Goal: Information Seeking & Learning: Learn about a topic

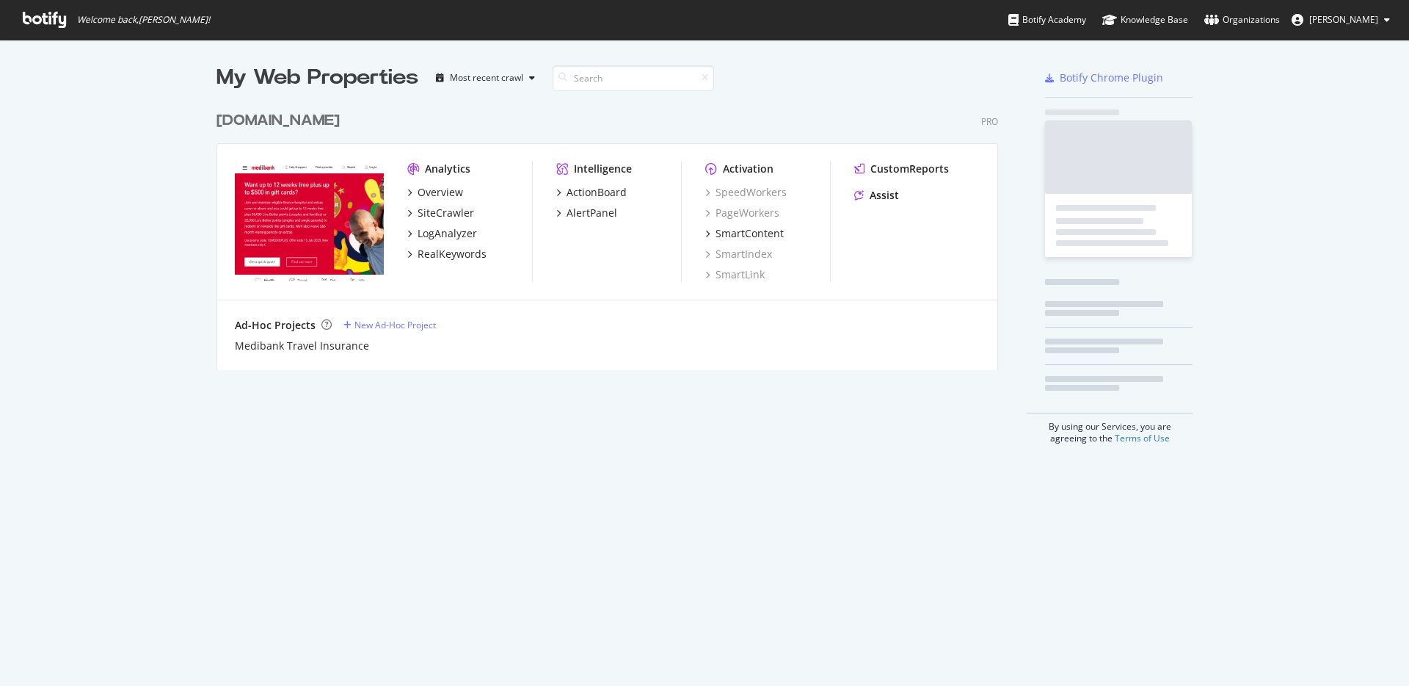
scroll to position [675, 1387]
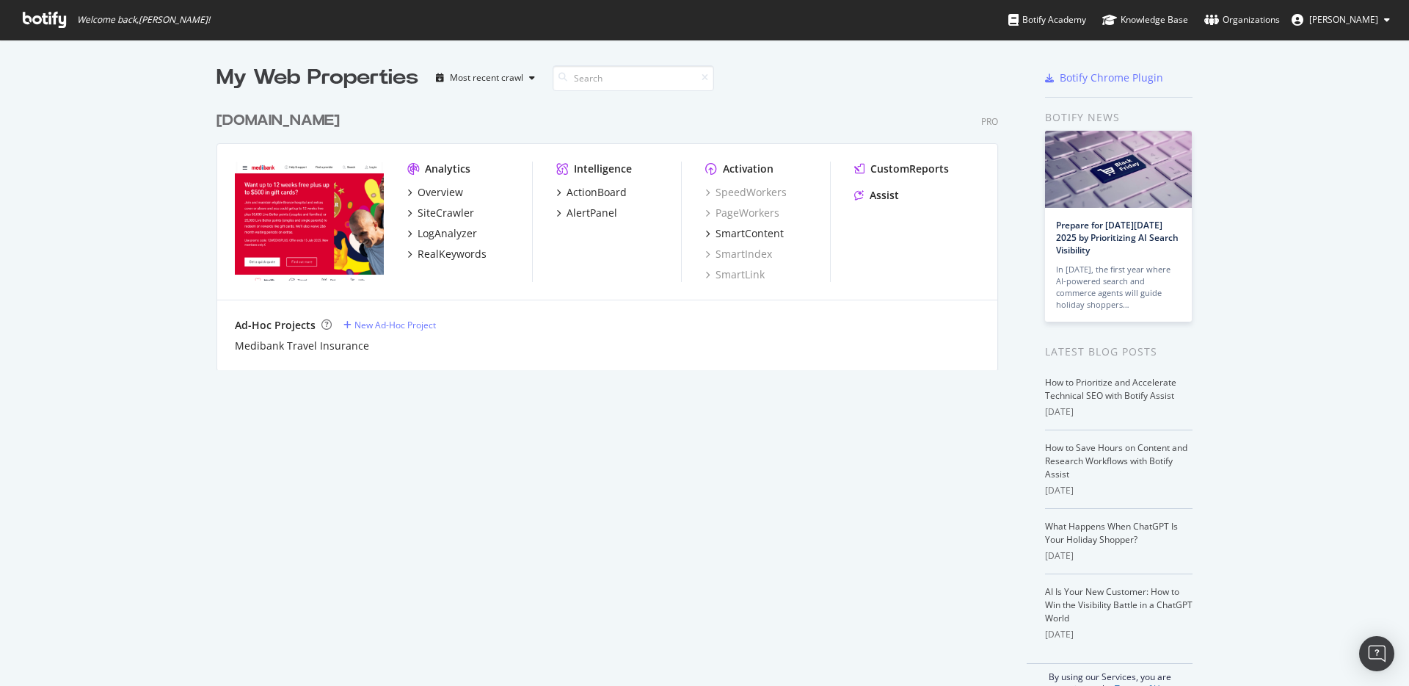
click at [1388, 18] on icon at bounding box center [1387, 19] width 6 height 9
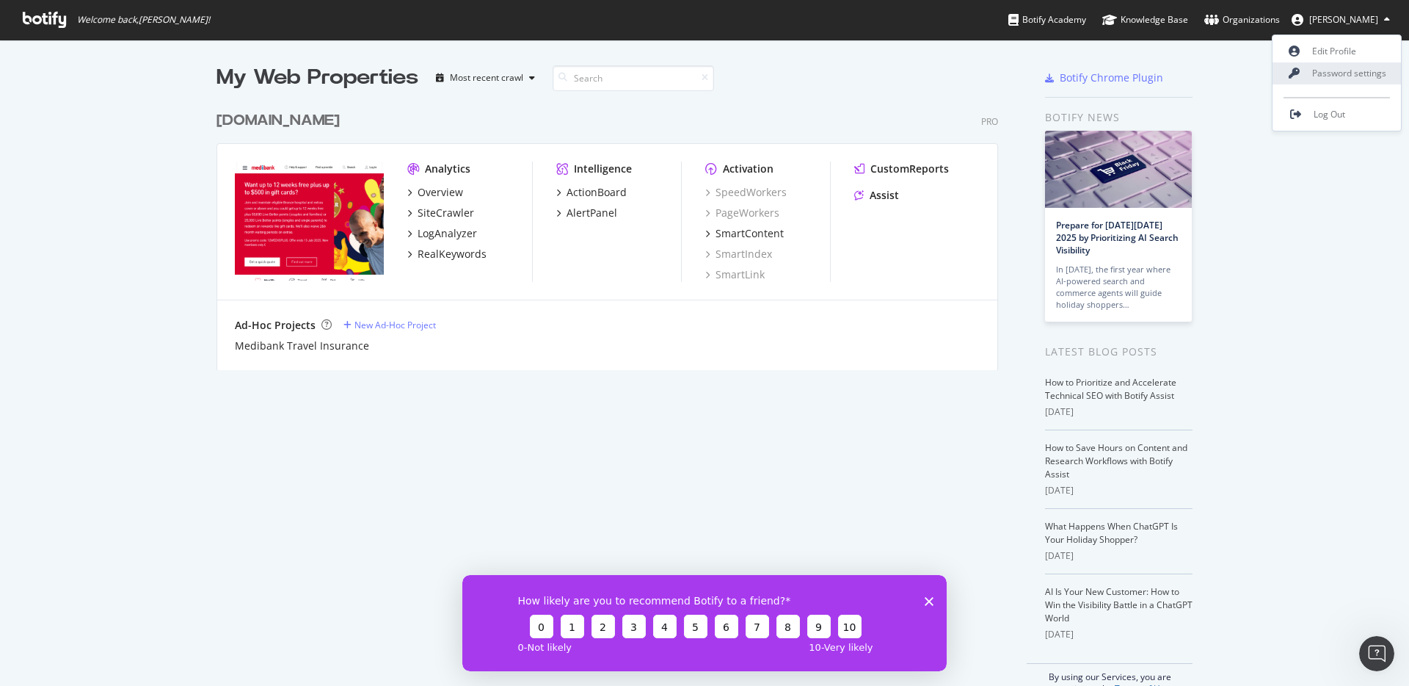
scroll to position [0, 0]
click at [1334, 111] on span "Log Out" at bounding box center [1330, 114] width 32 height 12
click at [1384, 20] on icon at bounding box center [1387, 19] width 6 height 9
click at [1384, 21] on icon at bounding box center [1387, 19] width 6 height 9
click at [1380, 12] on button "[PERSON_NAME]" at bounding box center [1341, 19] width 122 height 23
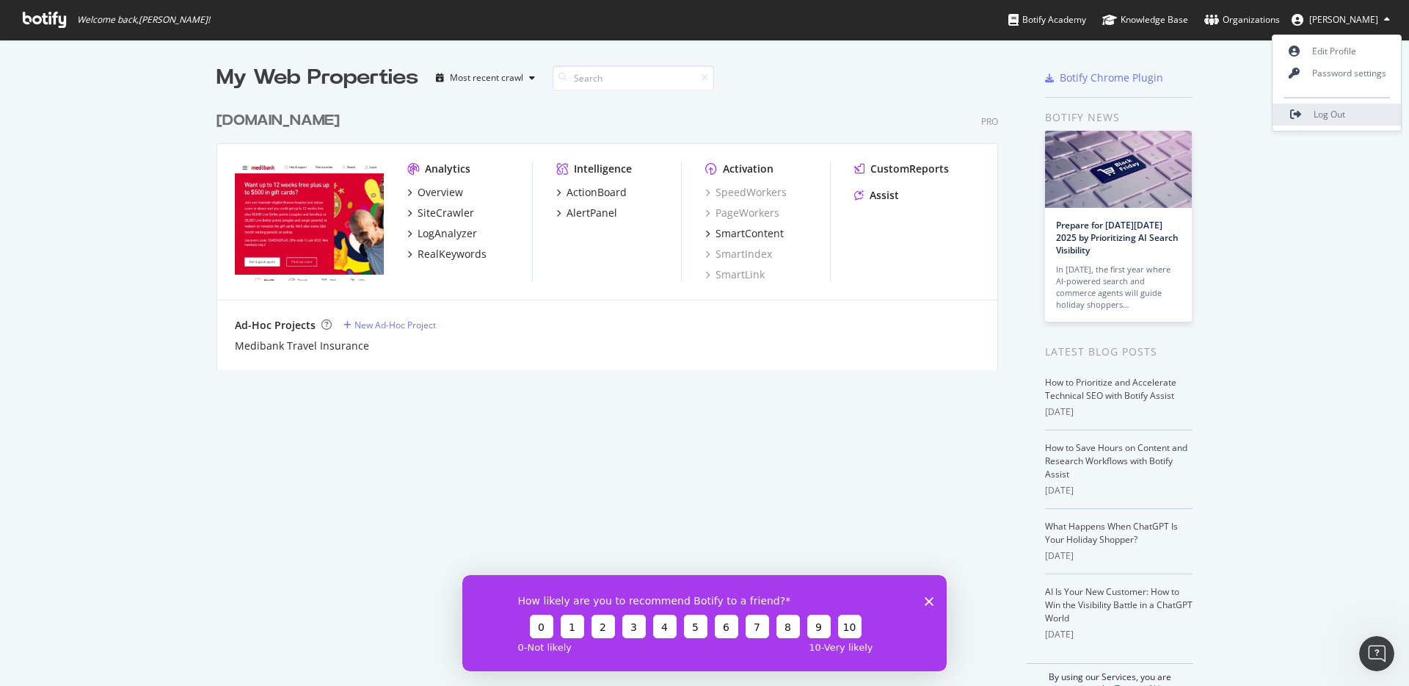
click at [1330, 103] on link "Log Out" at bounding box center [1337, 114] width 128 height 22
click at [434, 211] on div "SiteCrawler" at bounding box center [446, 213] width 57 height 15
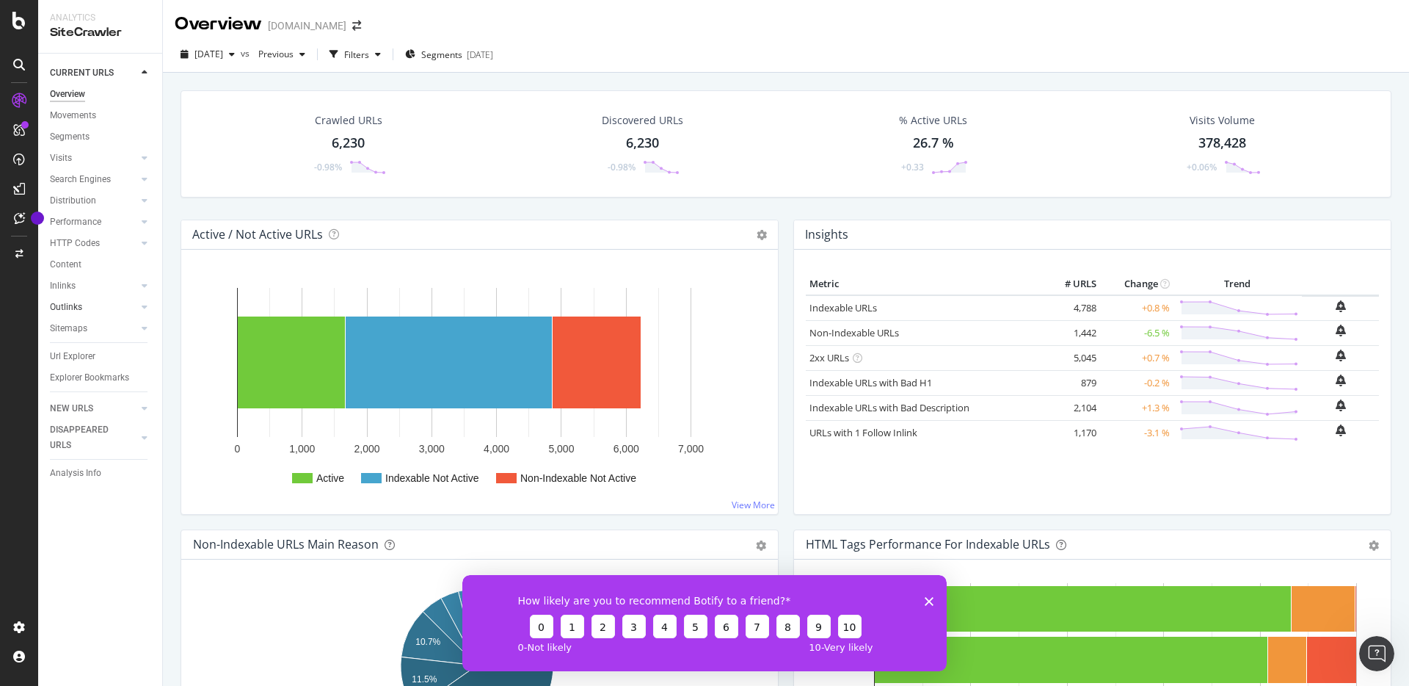
click at [117, 304] on link "Outlinks" at bounding box center [93, 306] width 87 height 15
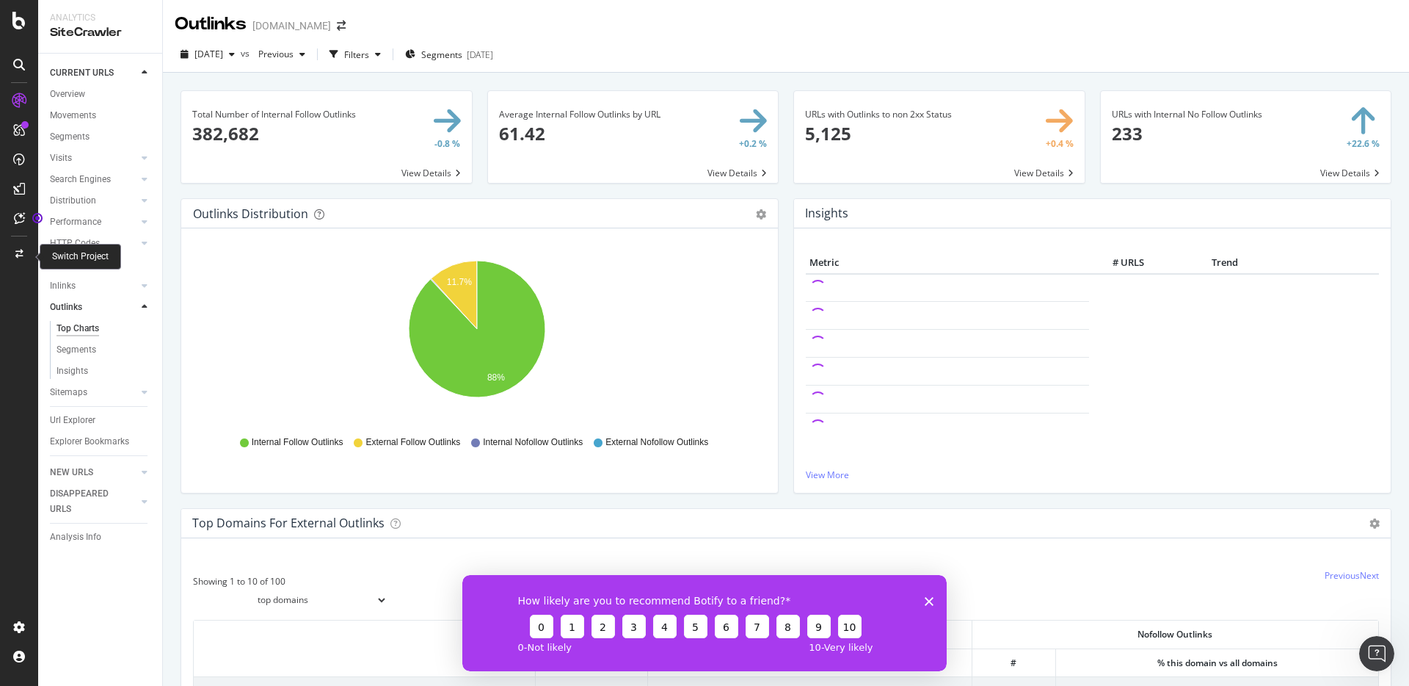
click at [11, 252] on div at bounding box center [18, 253] width 35 height 23
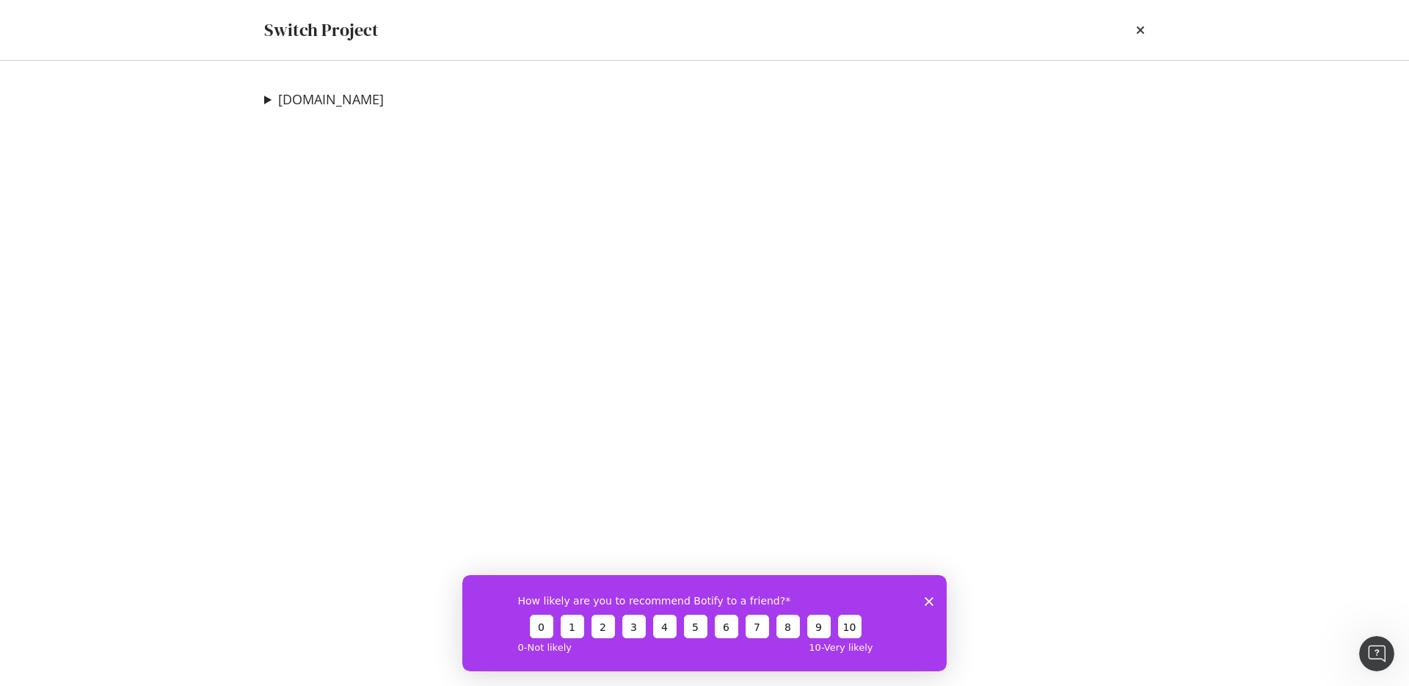
click at [271, 98] on summary "[DOMAIN_NAME]" at bounding box center [324, 99] width 120 height 19
click at [264, 101] on summary "[DOMAIN_NAME]" at bounding box center [389, 99] width 251 height 19
click at [1142, 28] on icon "times" at bounding box center [1140, 30] width 9 height 12
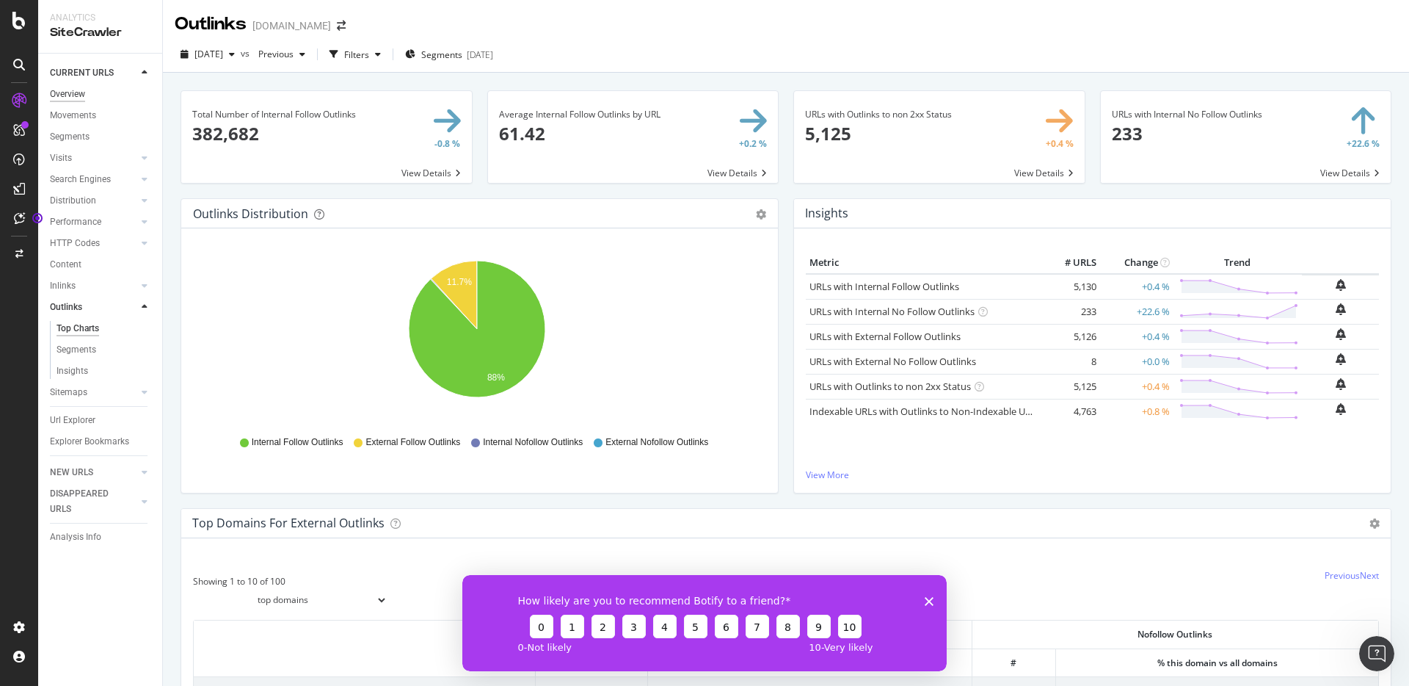
click at [82, 98] on div "Overview" at bounding box center [67, 94] width 35 height 15
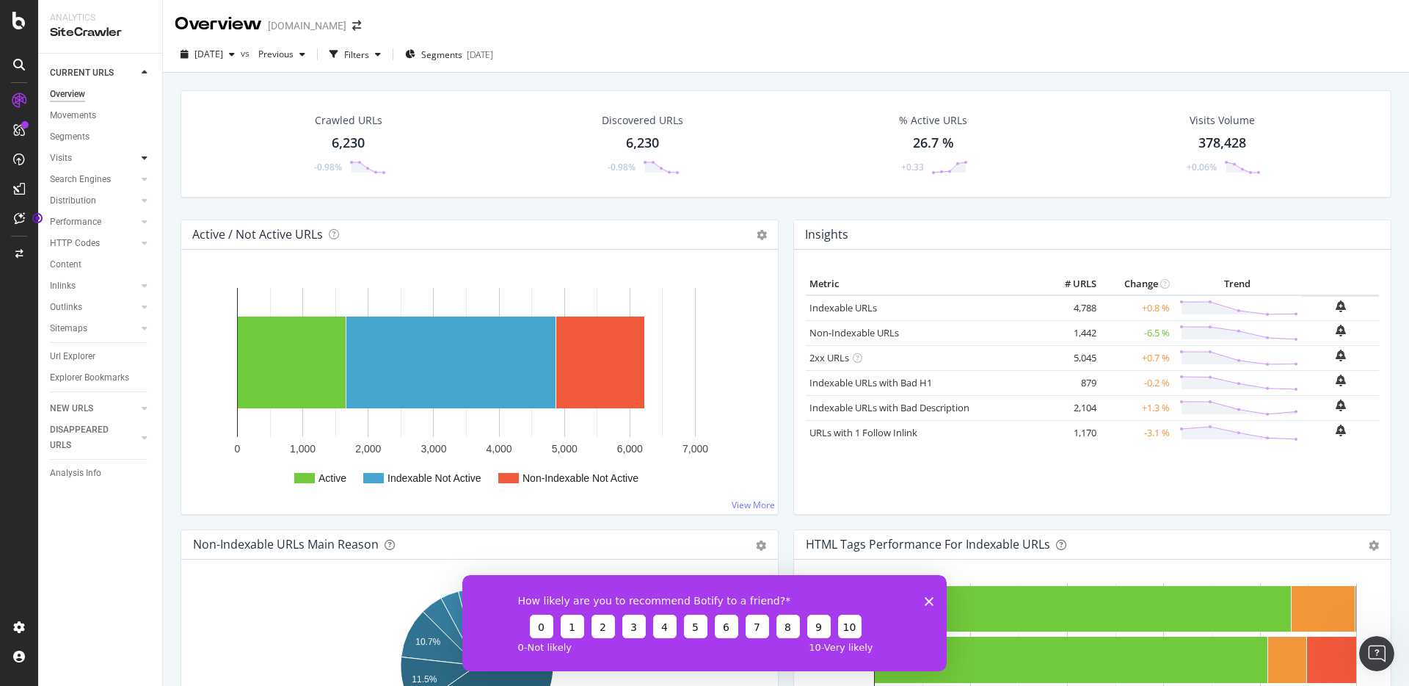
click at [142, 159] on icon at bounding box center [145, 157] width 6 height 9
click at [144, 175] on icon at bounding box center [145, 179] width 6 height 9
click at [145, 180] on icon at bounding box center [145, 179] width 6 height 9
click at [23, 59] on icon at bounding box center [19, 65] width 12 height 12
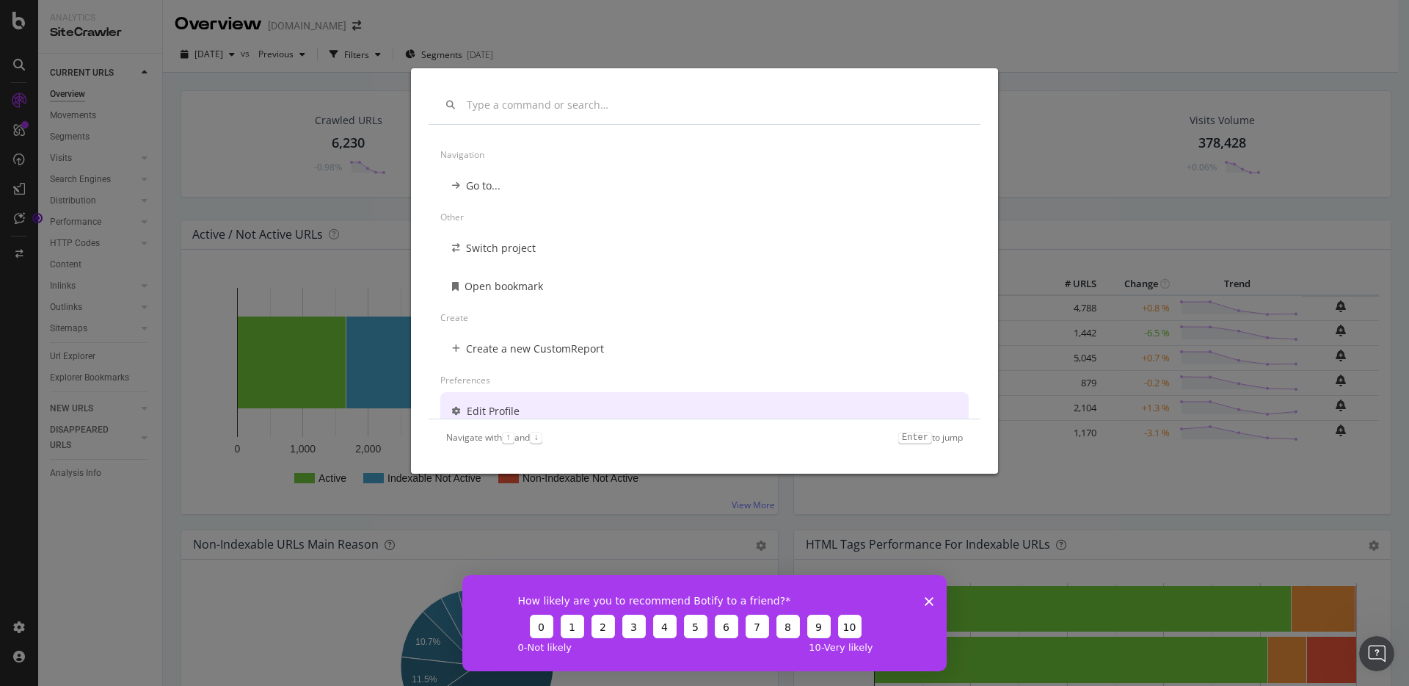
scroll to position [12, 0]
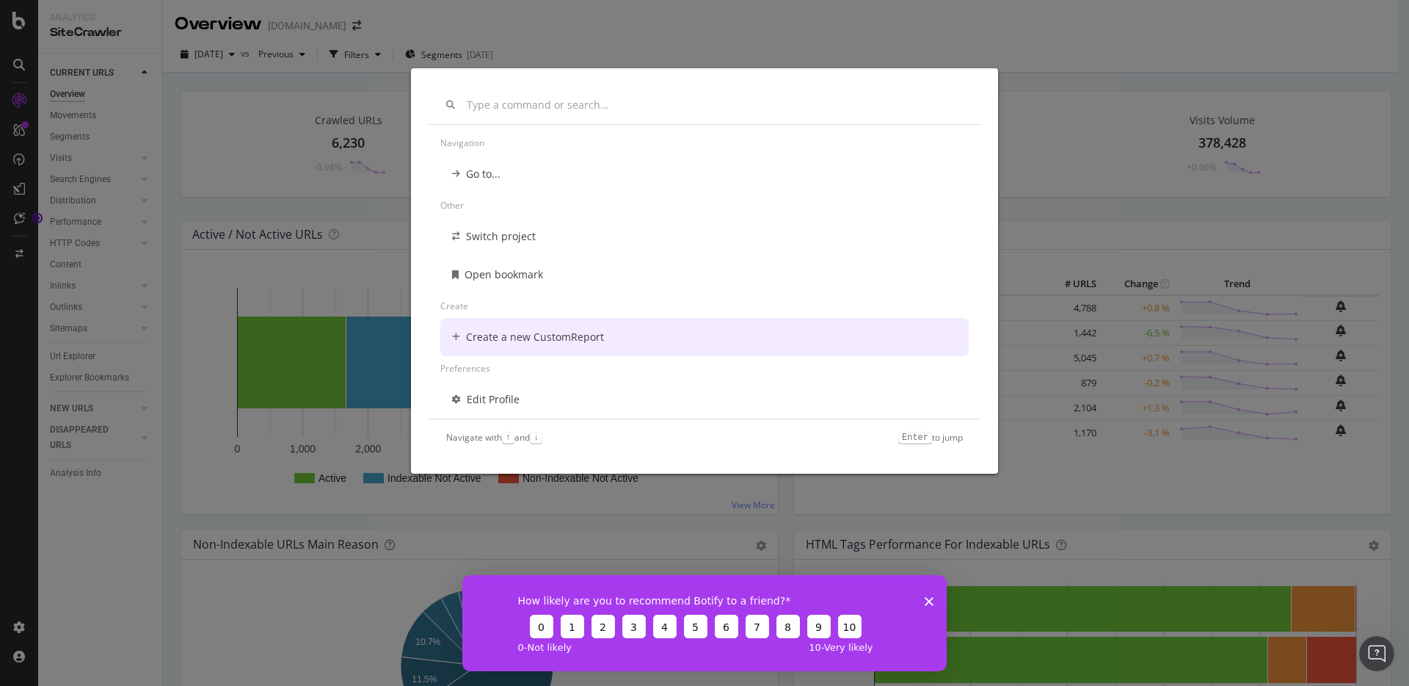
drag, startPoint x: 981, startPoint y: 335, endPoint x: 980, endPoint y: 407, distance: 72.7
click at [979, 407] on div "Navigation Go to... Other Switch project Open bookmark Create Create a new Cust…" at bounding box center [704, 270] width 587 height 404
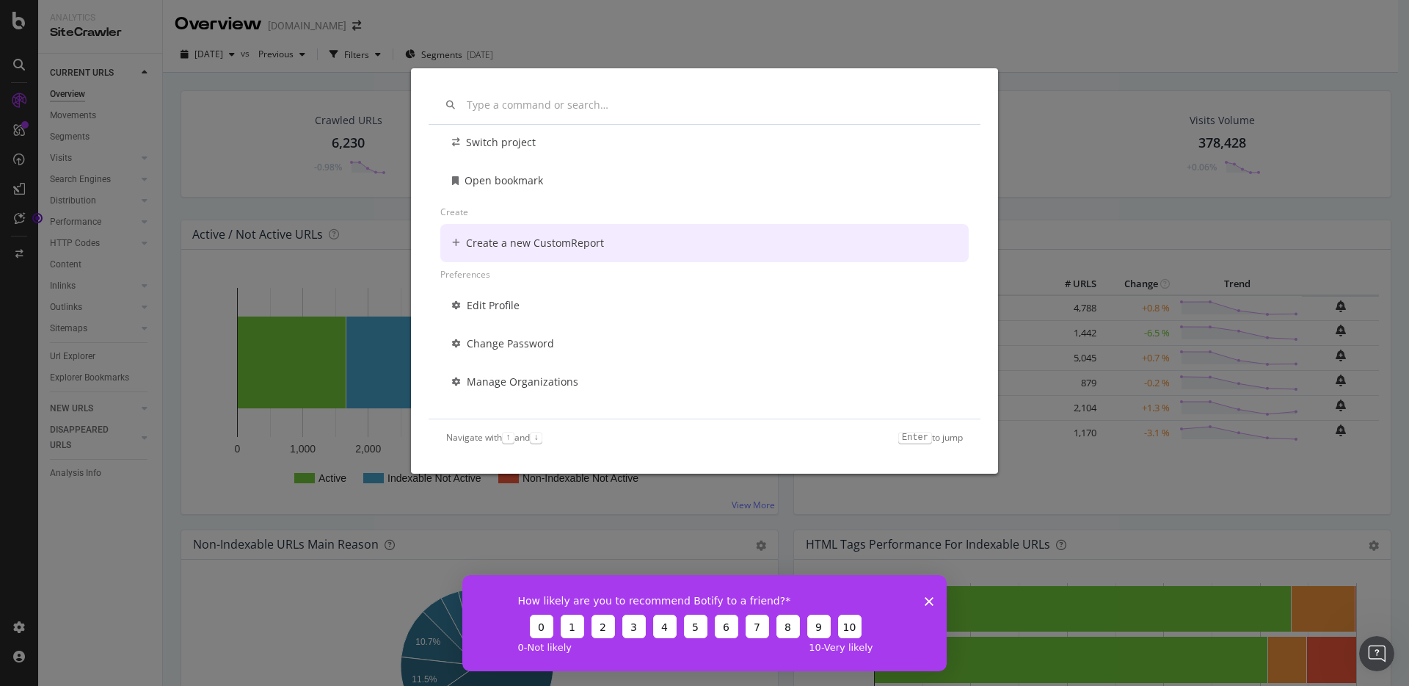
scroll to position [0, 0]
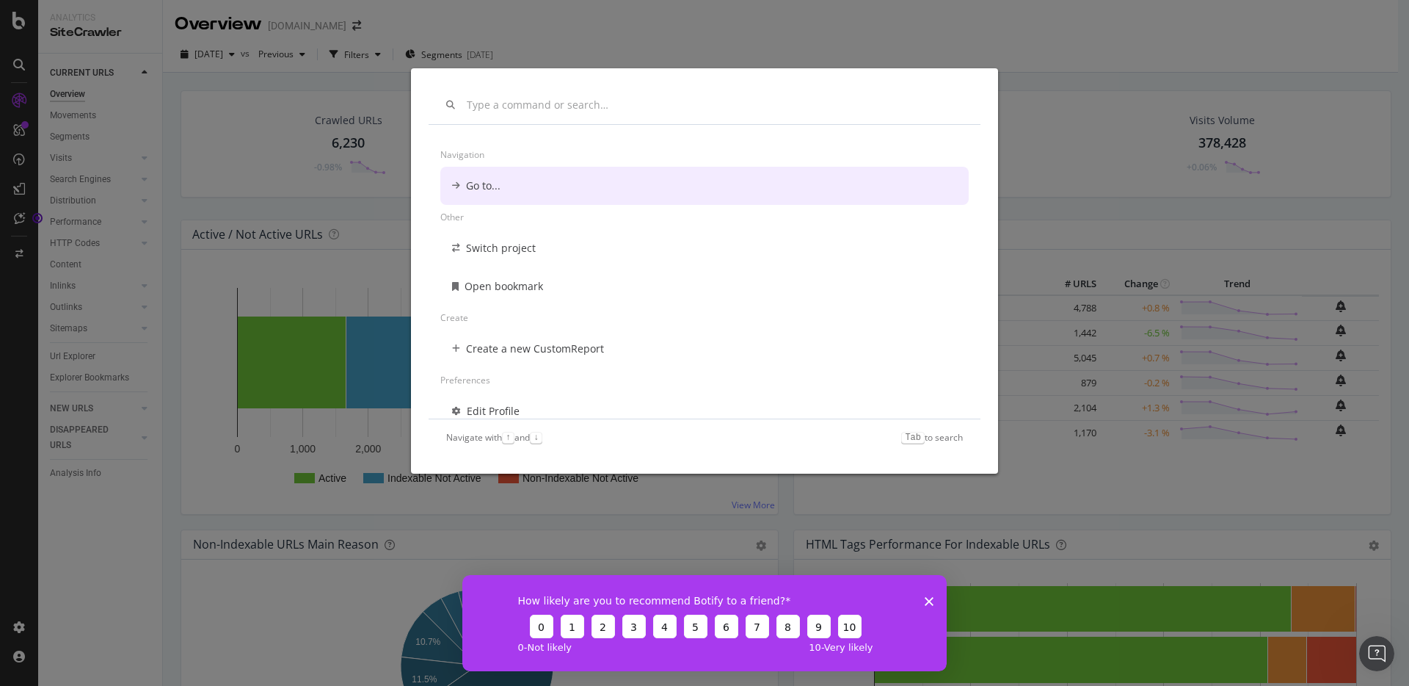
click at [174, 222] on div "Navigation Go to... Other Switch project Open bookmark Create Create a new Cust…" at bounding box center [704, 343] width 1409 height 686
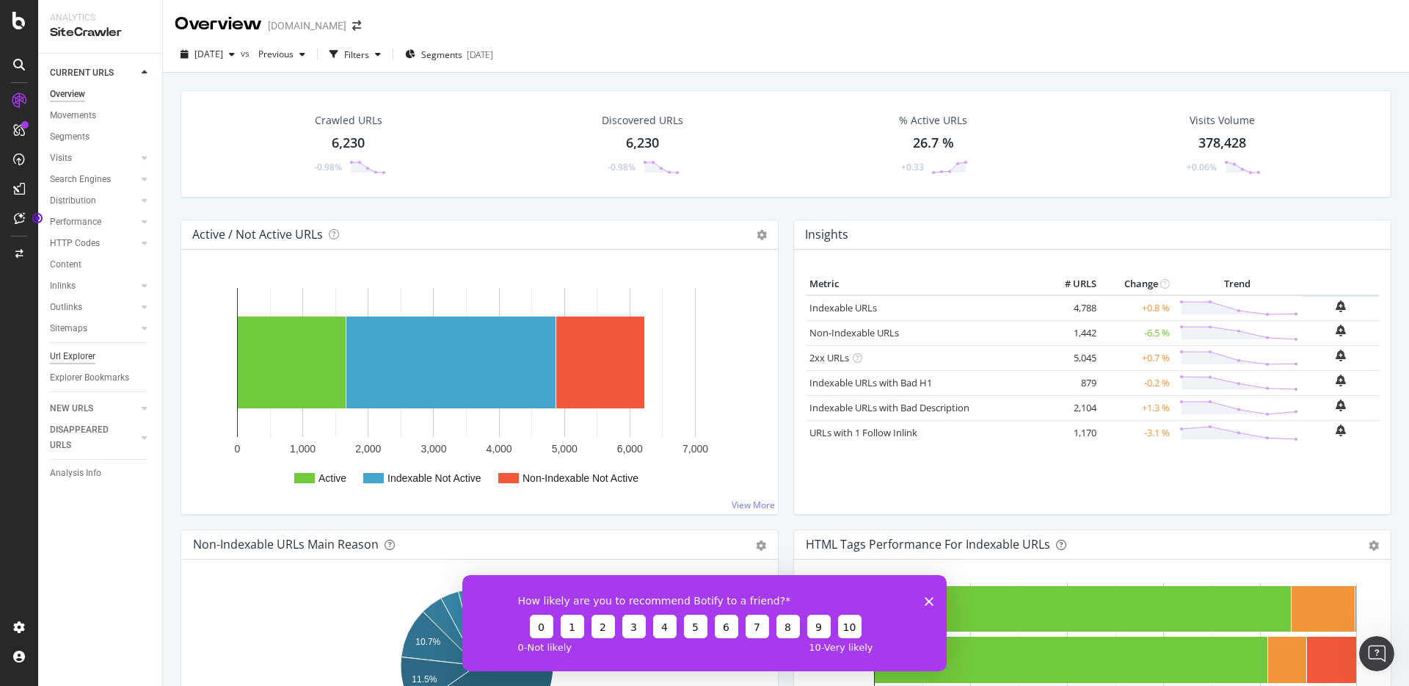
click at [94, 355] on div "Url Explorer" at bounding box center [73, 356] width 46 height 15
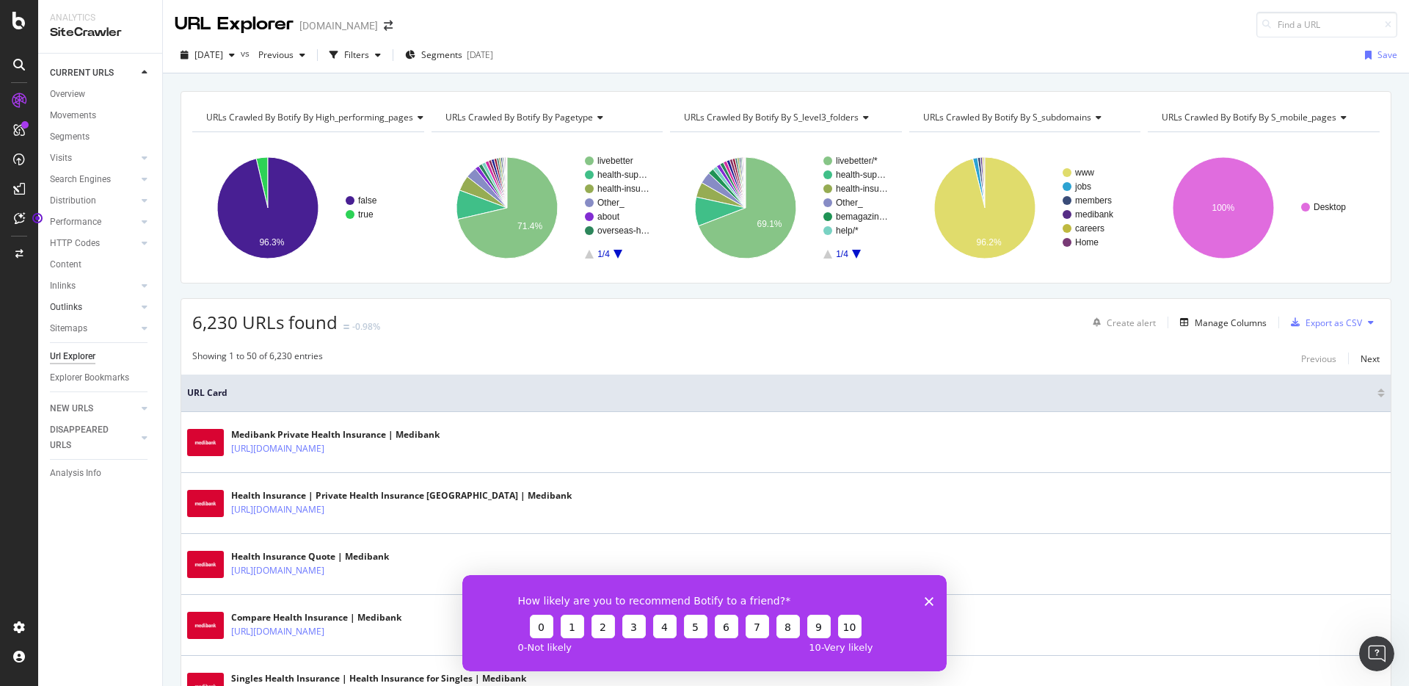
click at [109, 304] on link "Outlinks" at bounding box center [93, 306] width 87 height 15
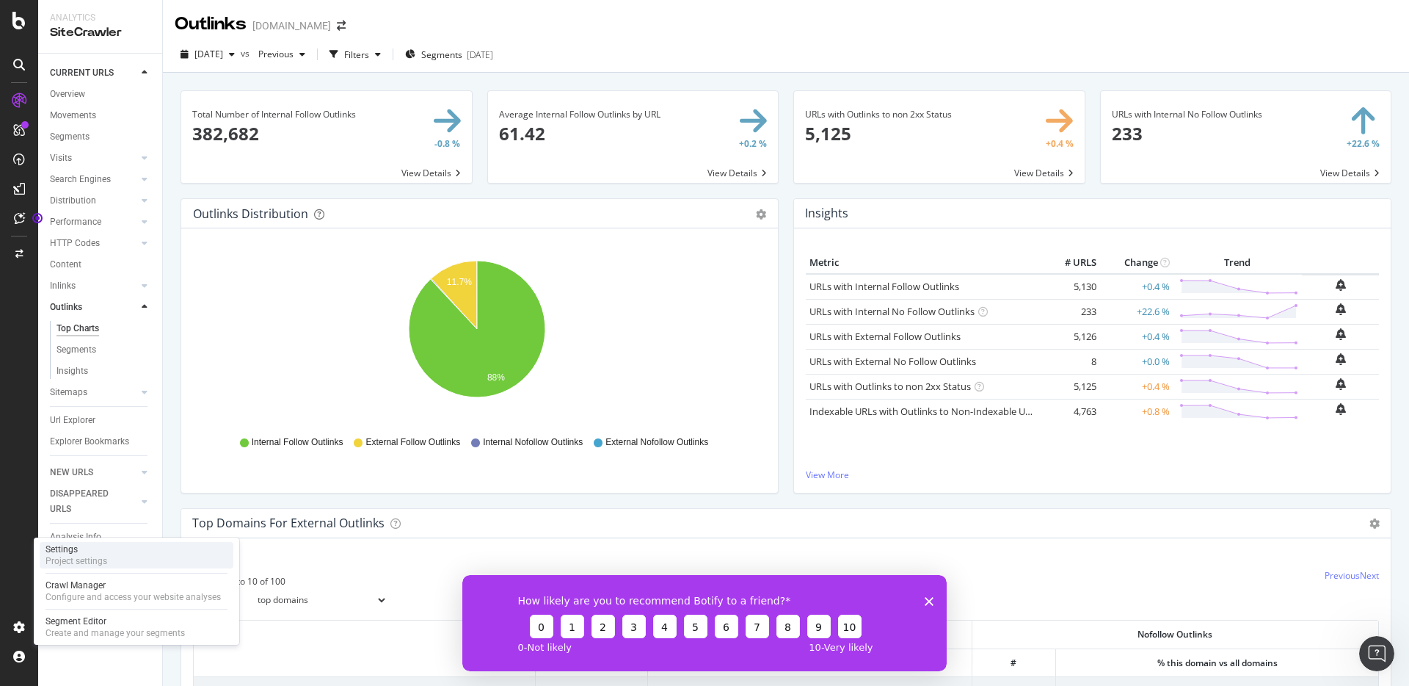
click at [59, 545] on div "Settings" at bounding box center [77, 549] width 62 height 12
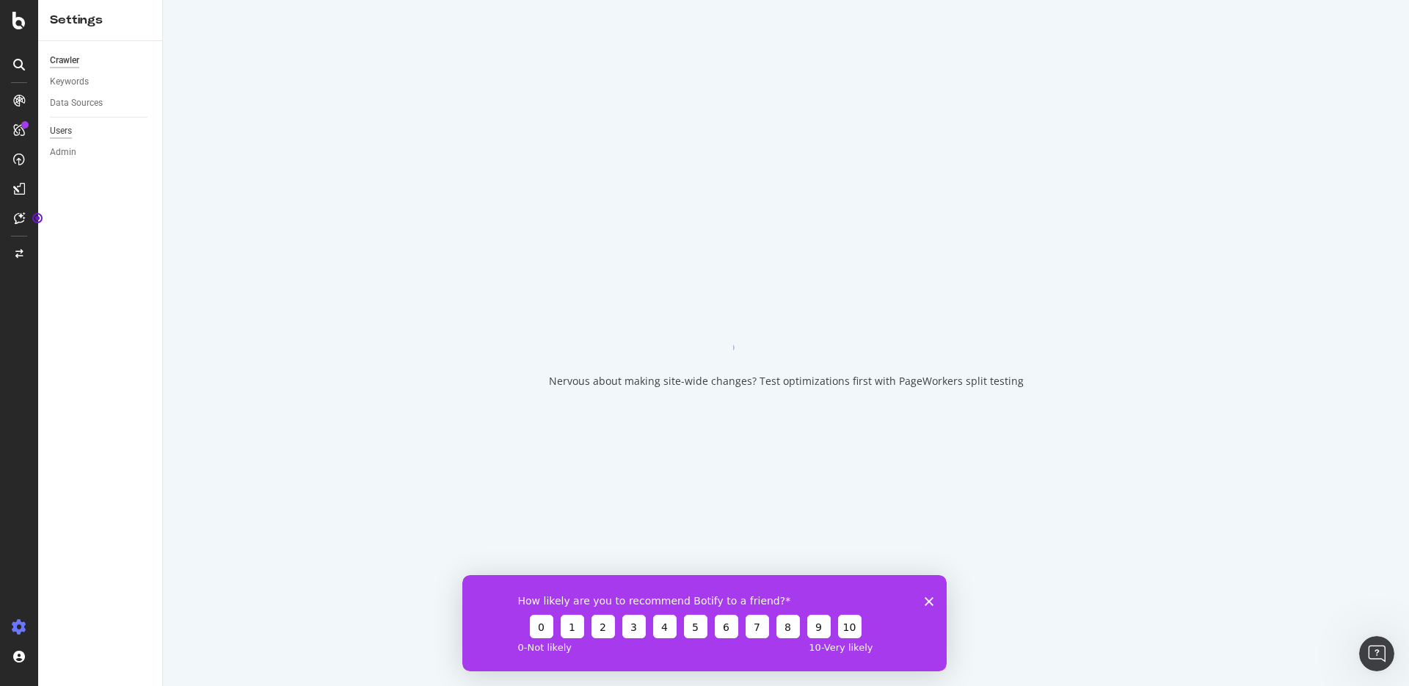
click at [66, 130] on div "Users" at bounding box center [61, 130] width 22 height 15
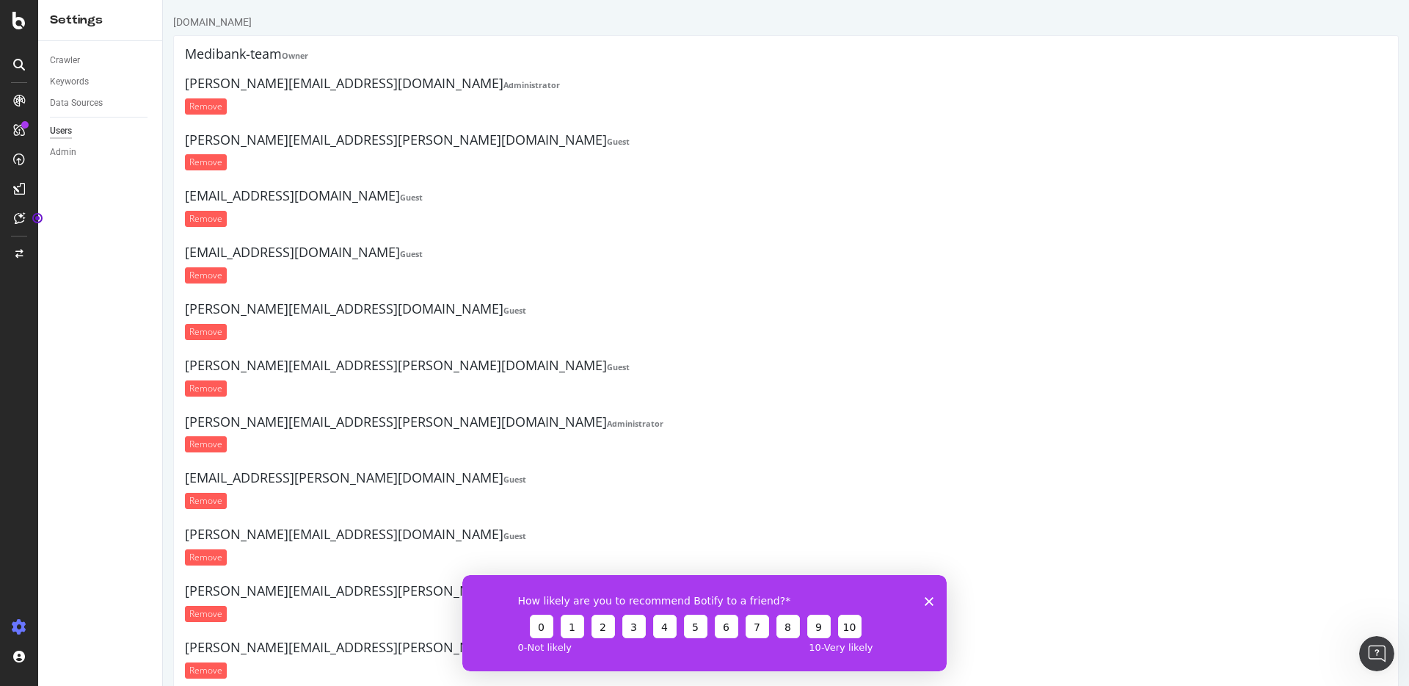
click at [580, 134] on h4 "sushma.kollu@medibank.com.au Guest" at bounding box center [786, 140] width 1202 height 15
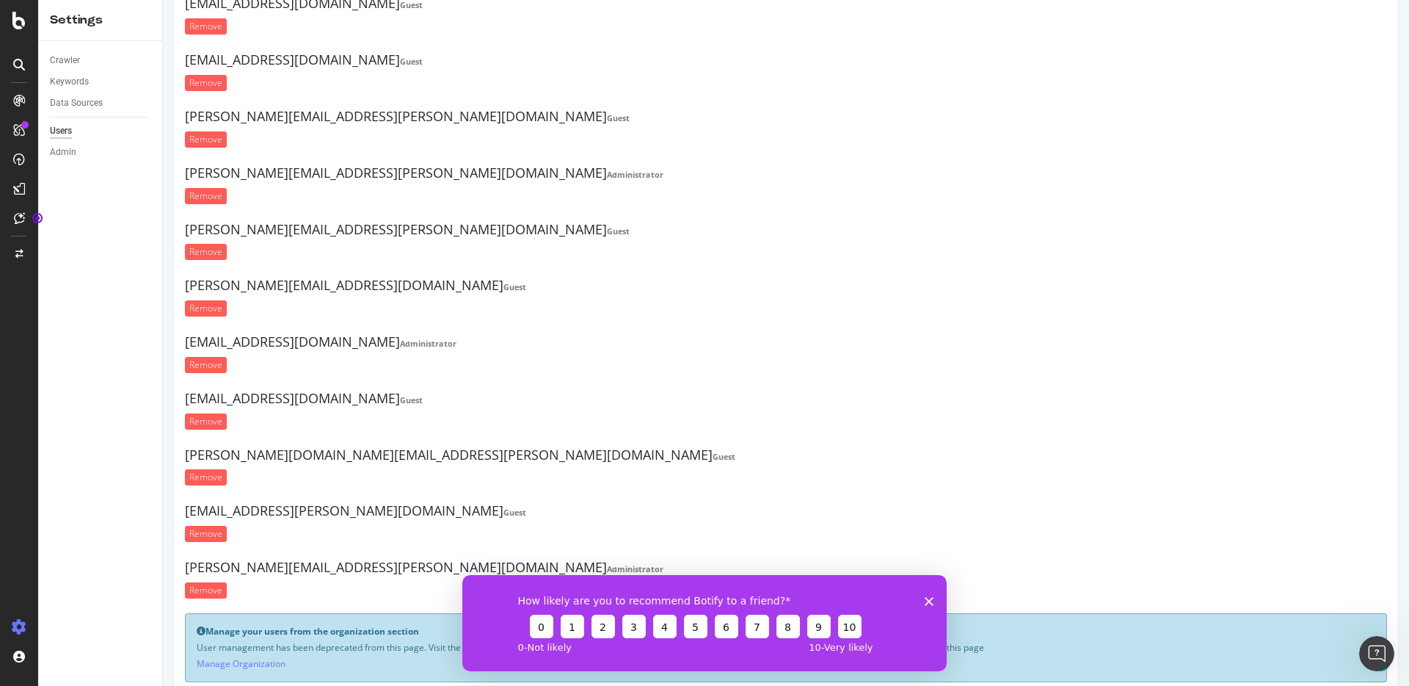
scroll to position [1639, 0]
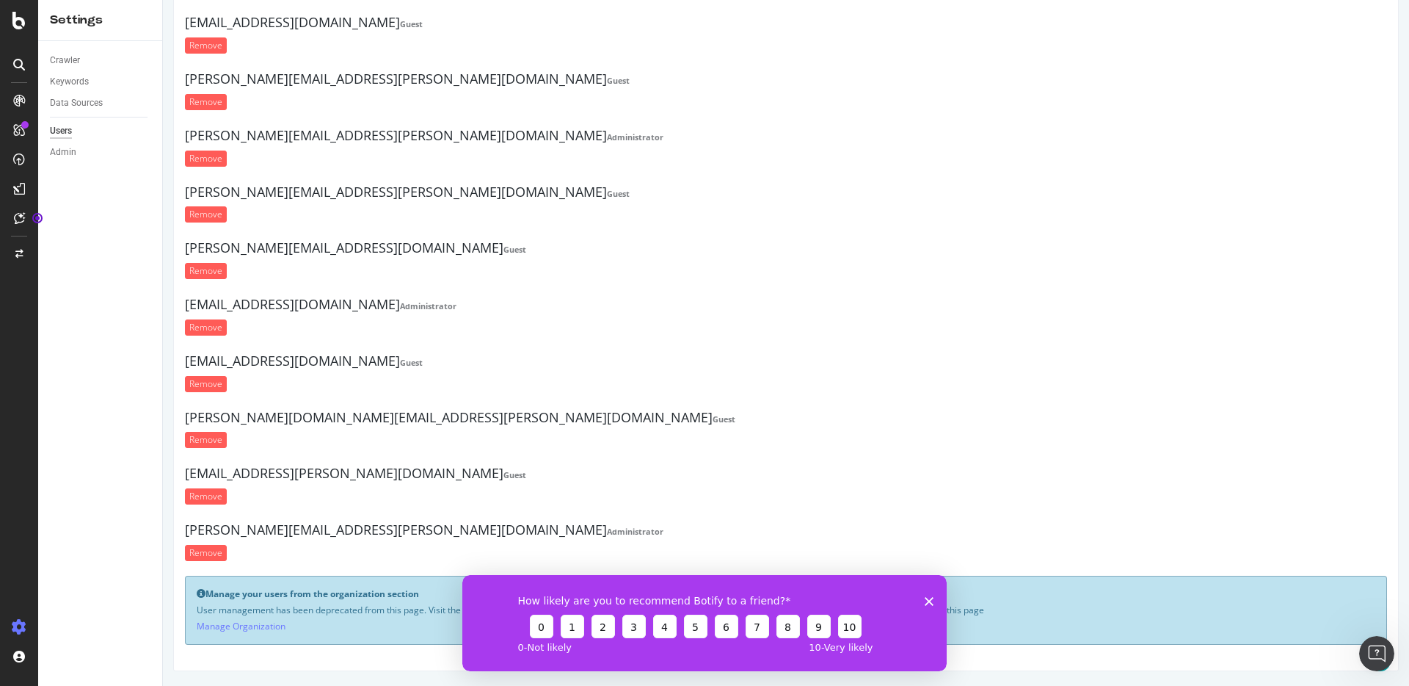
drag, startPoint x: 926, startPoint y: 597, endPoint x: 1320, endPoint y: 1167, distance: 693.1
click at [926, 597] on polygon "Close survey" at bounding box center [929, 600] width 9 height 9
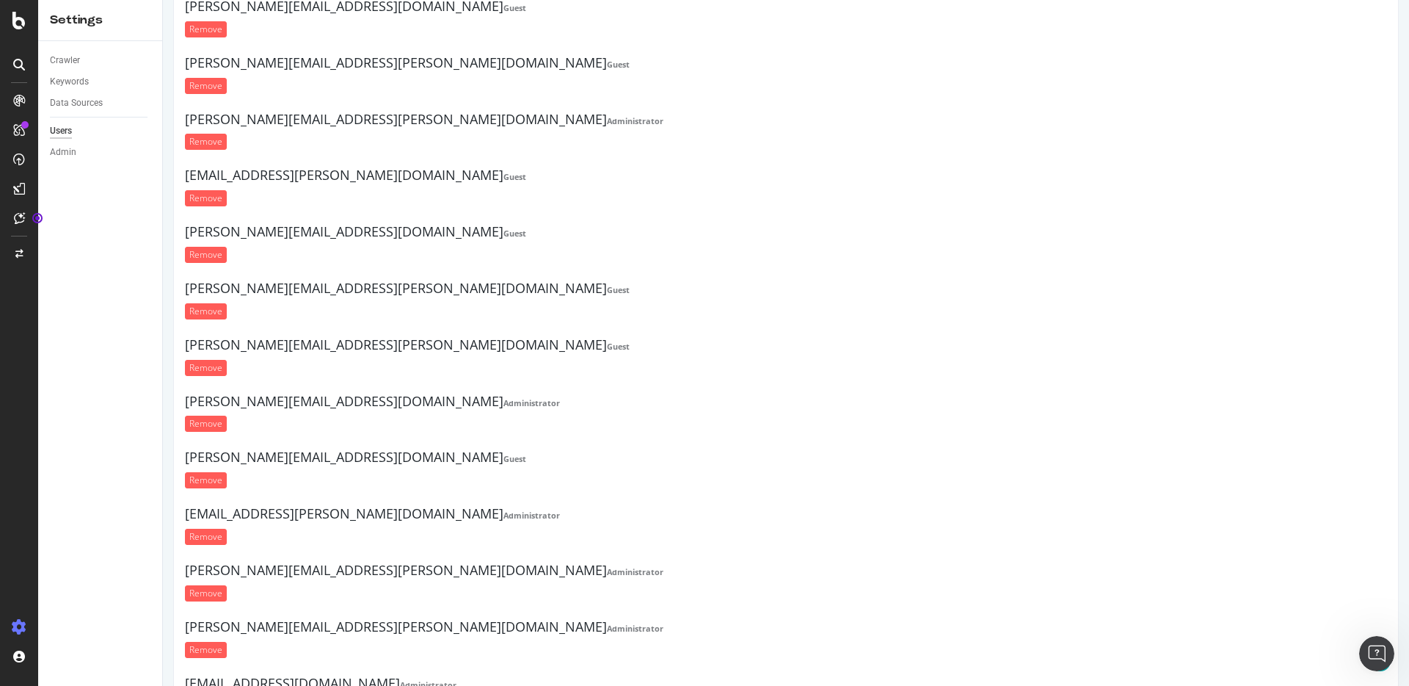
scroll to position [0, 0]
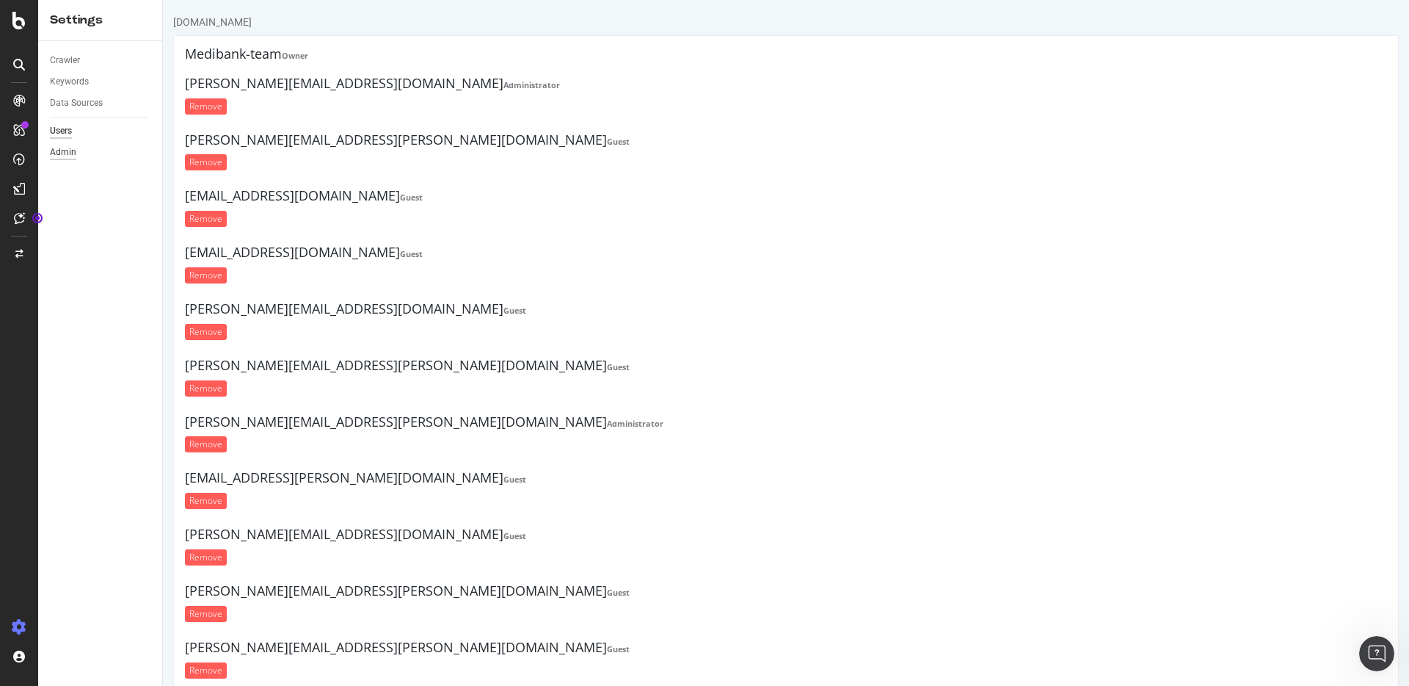
click at [72, 149] on div "Admin" at bounding box center [63, 152] width 26 height 15
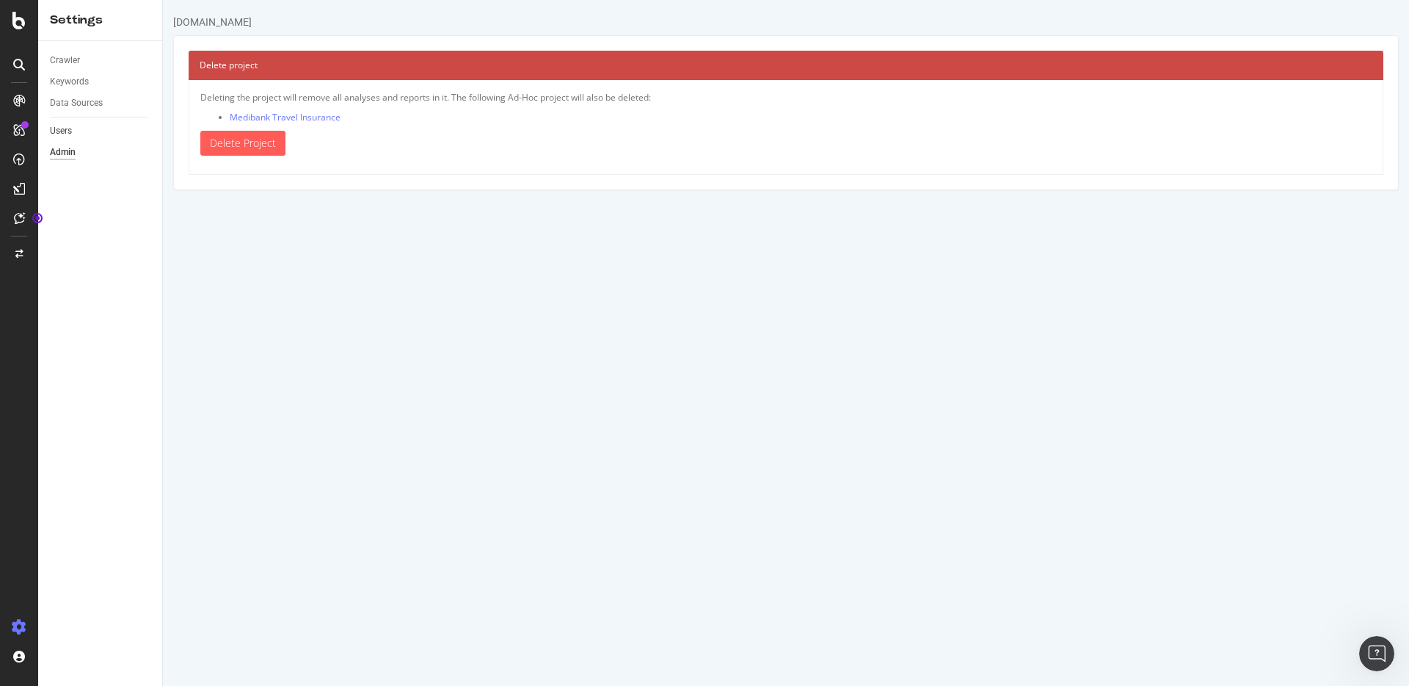
click at [72, 136] on link "Users" at bounding box center [101, 130] width 102 height 15
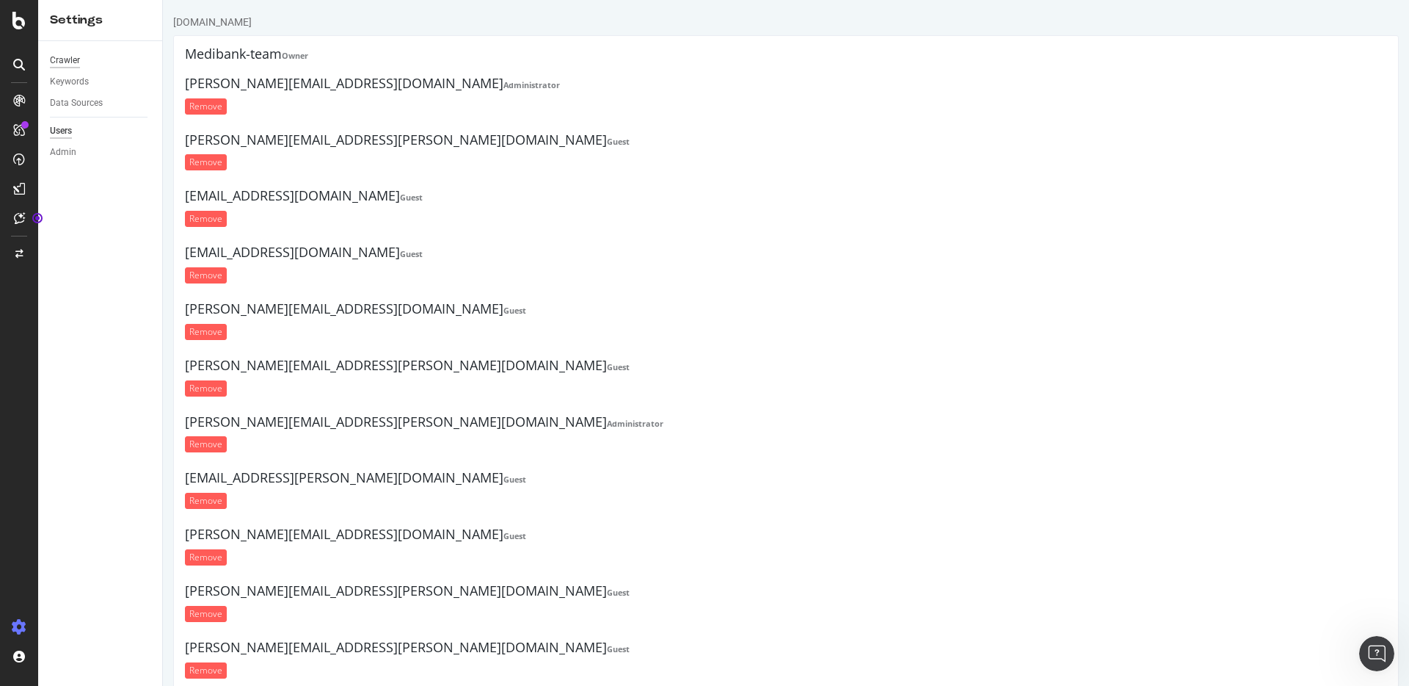
click at [68, 58] on div "Crawler" at bounding box center [65, 60] width 30 height 15
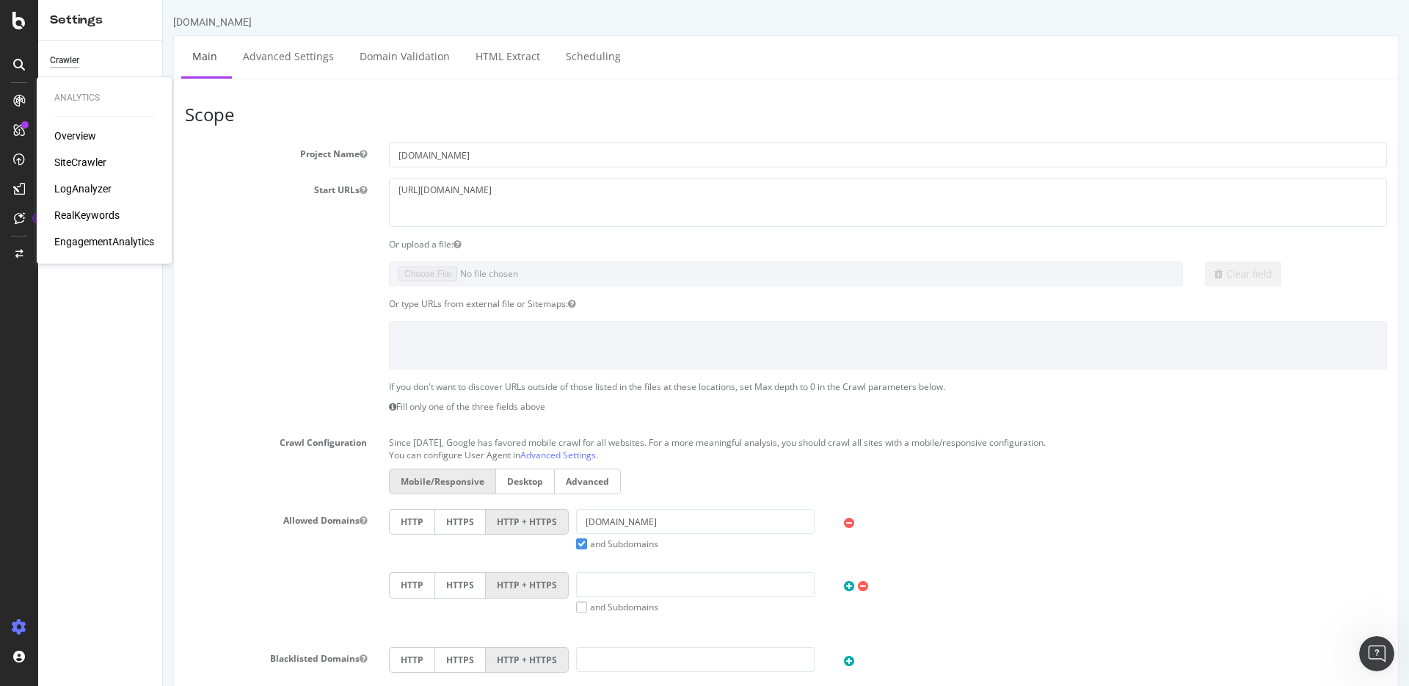
click at [17, 95] on icon at bounding box center [19, 101] width 12 height 12
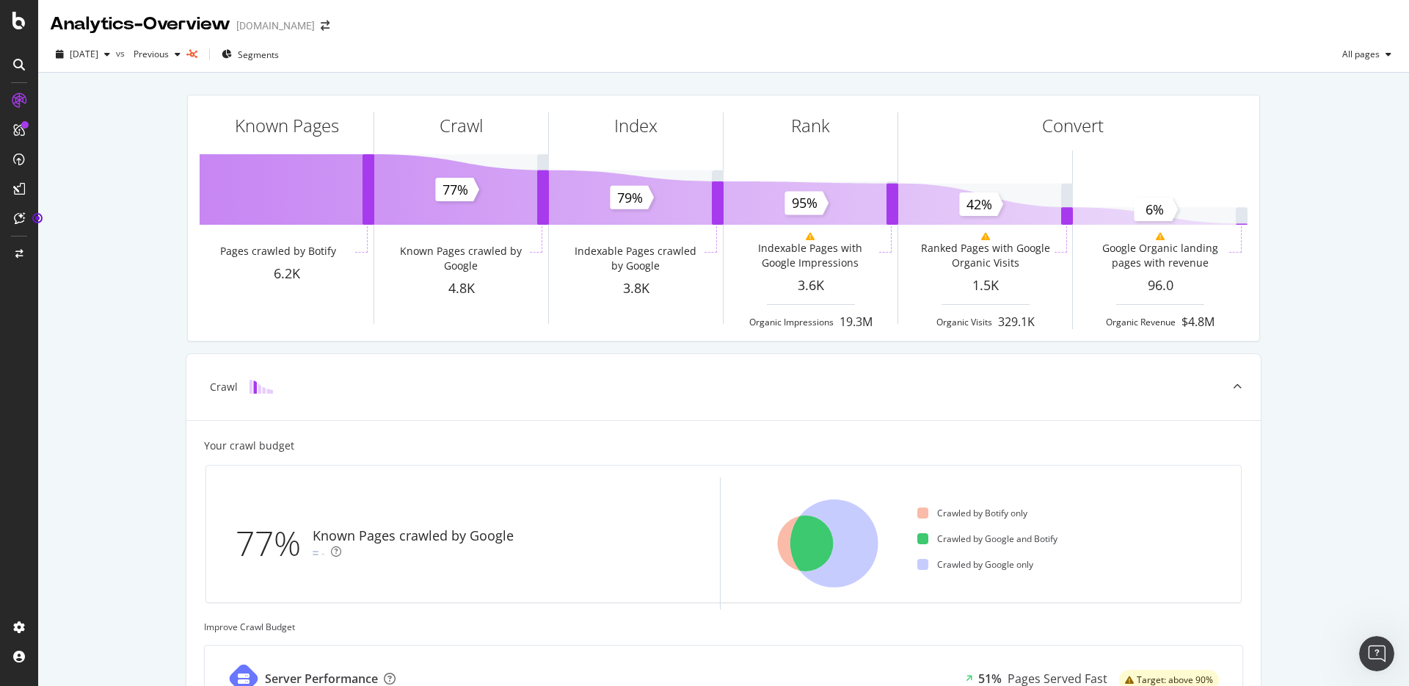
click at [1139, 33] on div "Analytics - Overview Medibank.com.au" at bounding box center [723, 18] width 1371 height 37
click at [1213, 26] on div "Analytics - Overview Medibank.com.au" at bounding box center [723, 18] width 1371 height 37
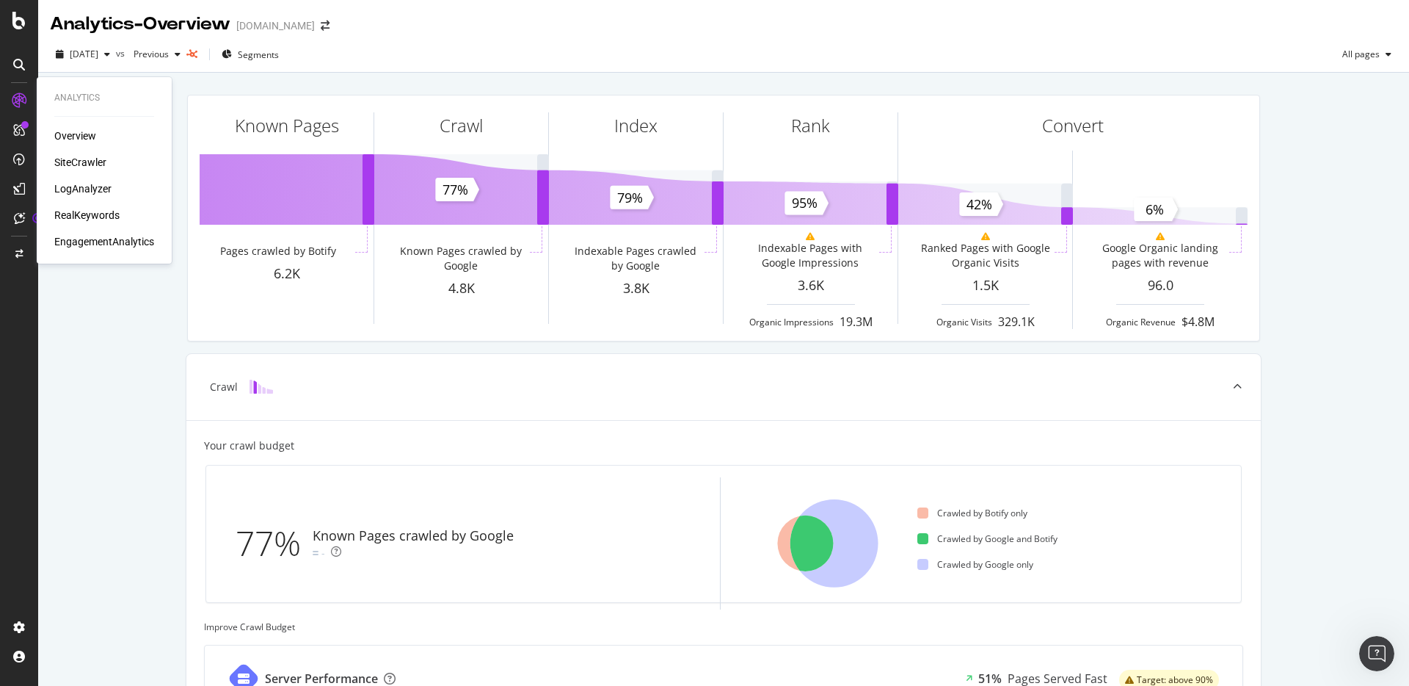
click at [75, 133] on div "Overview" at bounding box center [75, 135] width 42 height 15
click at [67, 156] on div "SiteCrawler" at bounding box center [80, 162] width 52 height 15
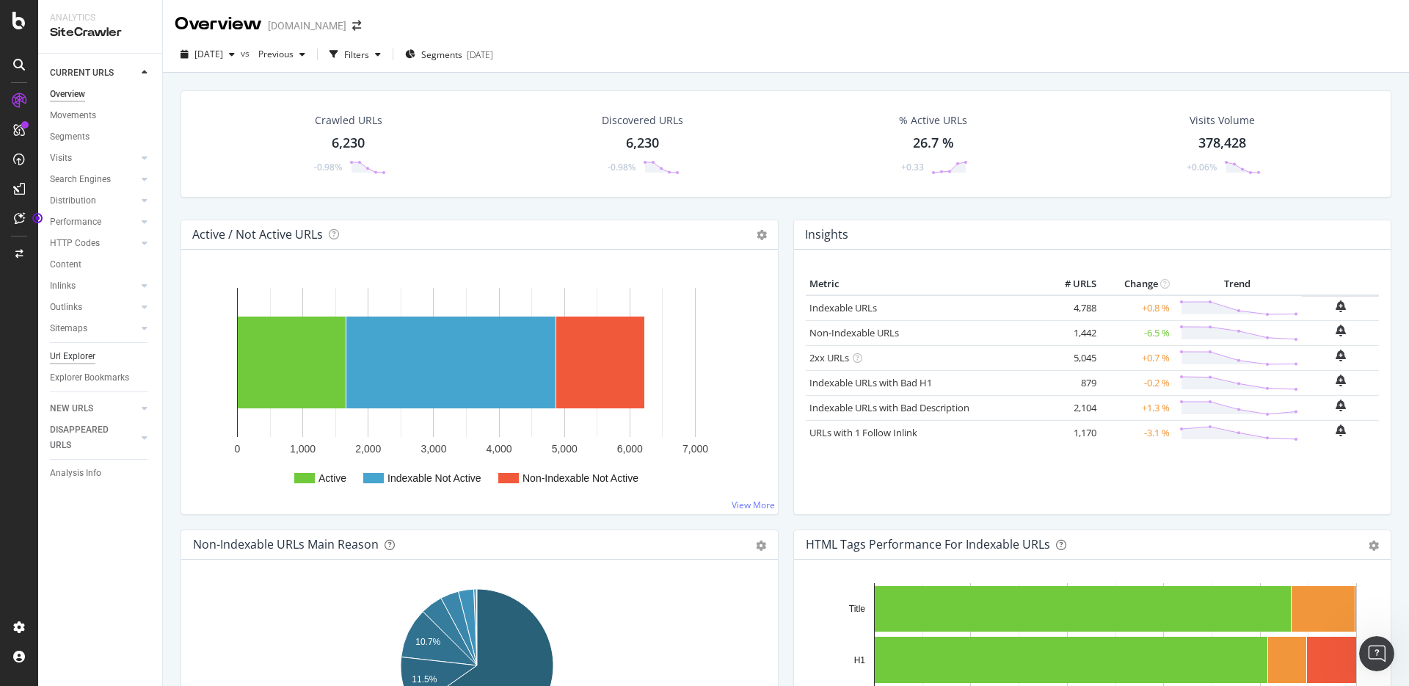
click at [87, 353] on div "Url Explorer" at bounding box center [73, 356] width 46 height 15
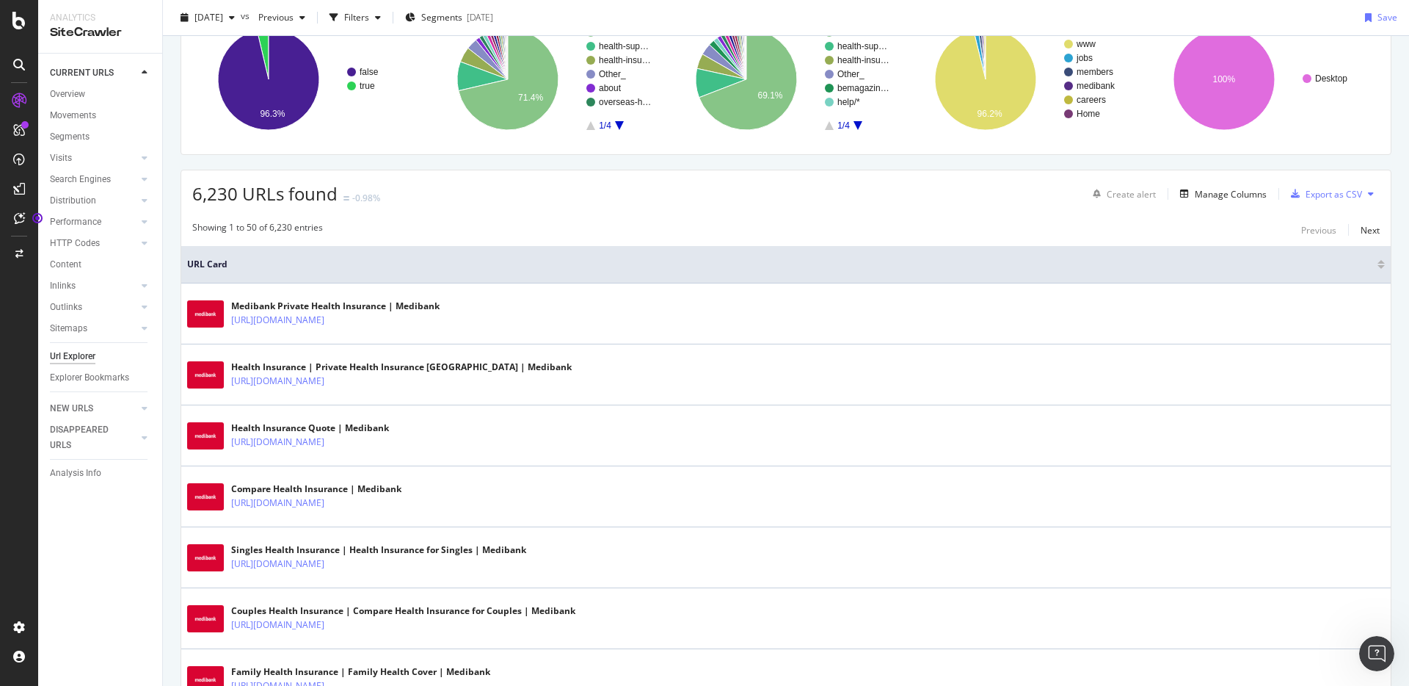
scroll to position [174, 0]
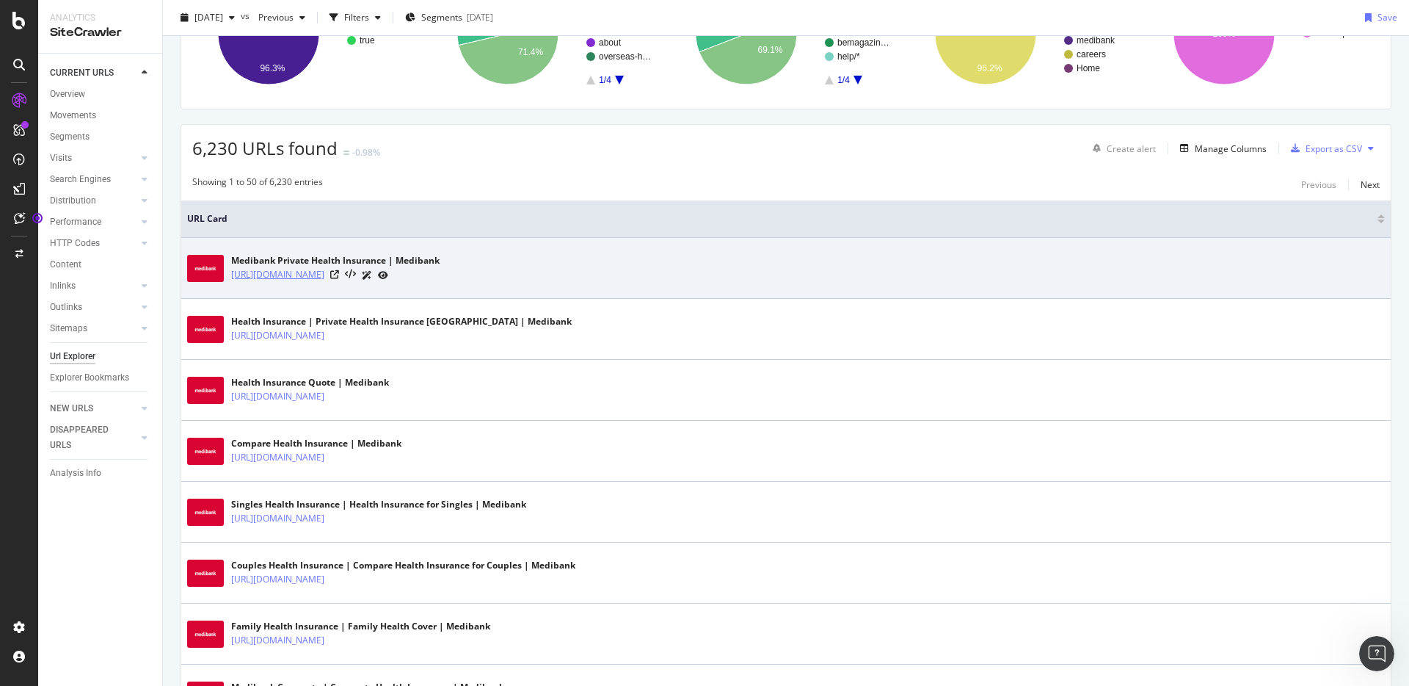
click at [324, 274] on link "[URL][DOMAIN_NAME]" at bounding box center [277, 274] width 93 height 15
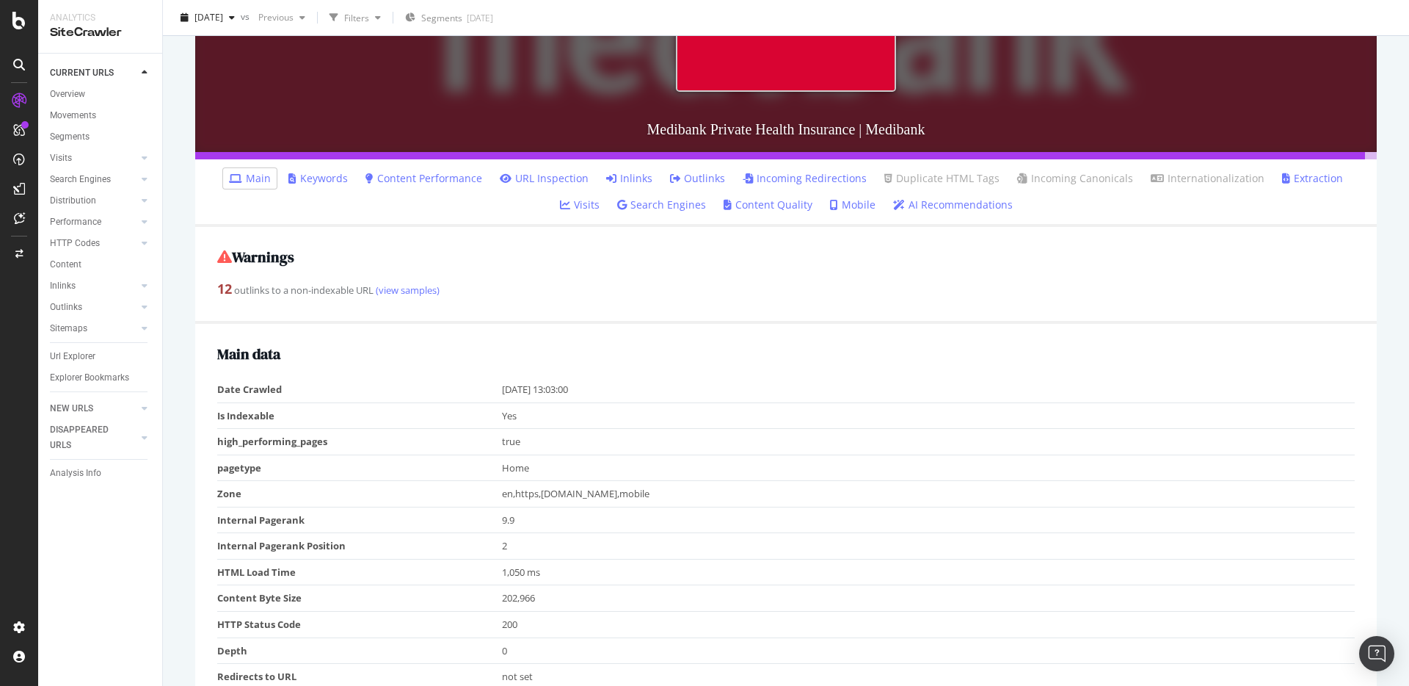
scroll to position [285, 0]
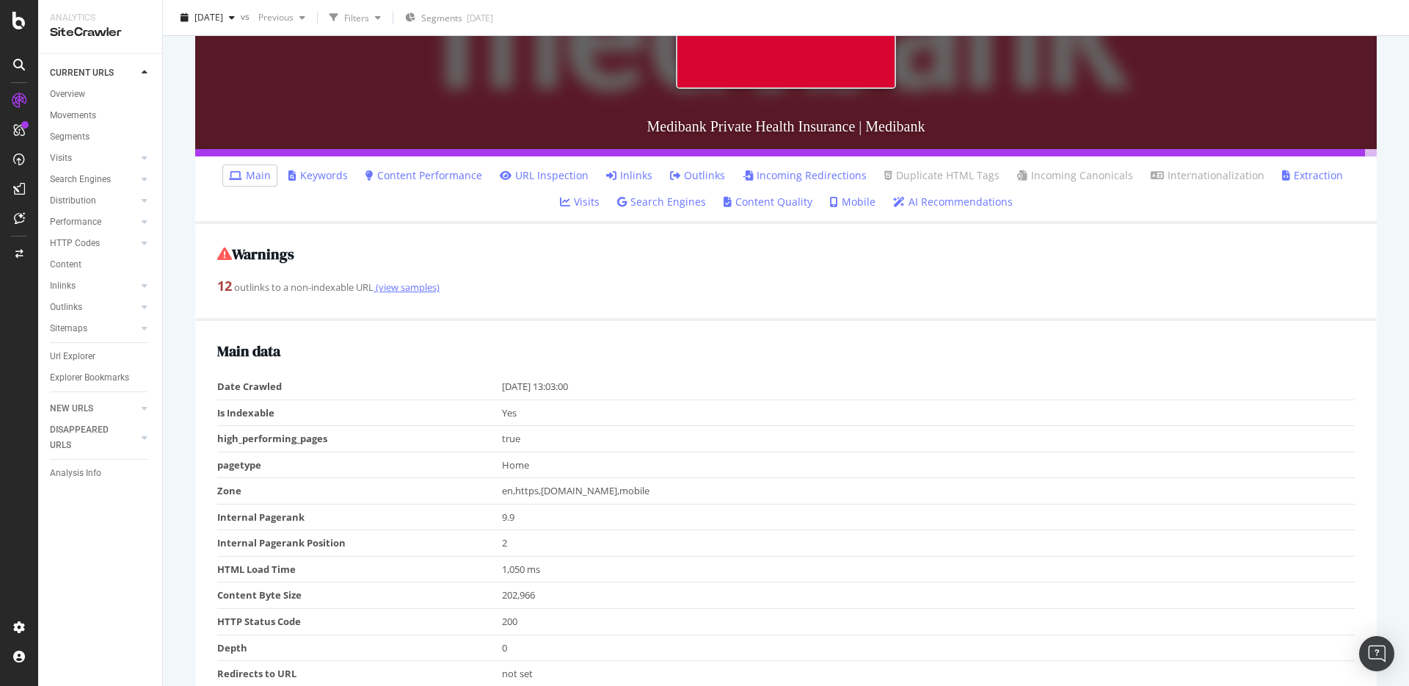
click at [401, 291] on link "(view samples)" at bounding box center [407, 286] width 66 height 13
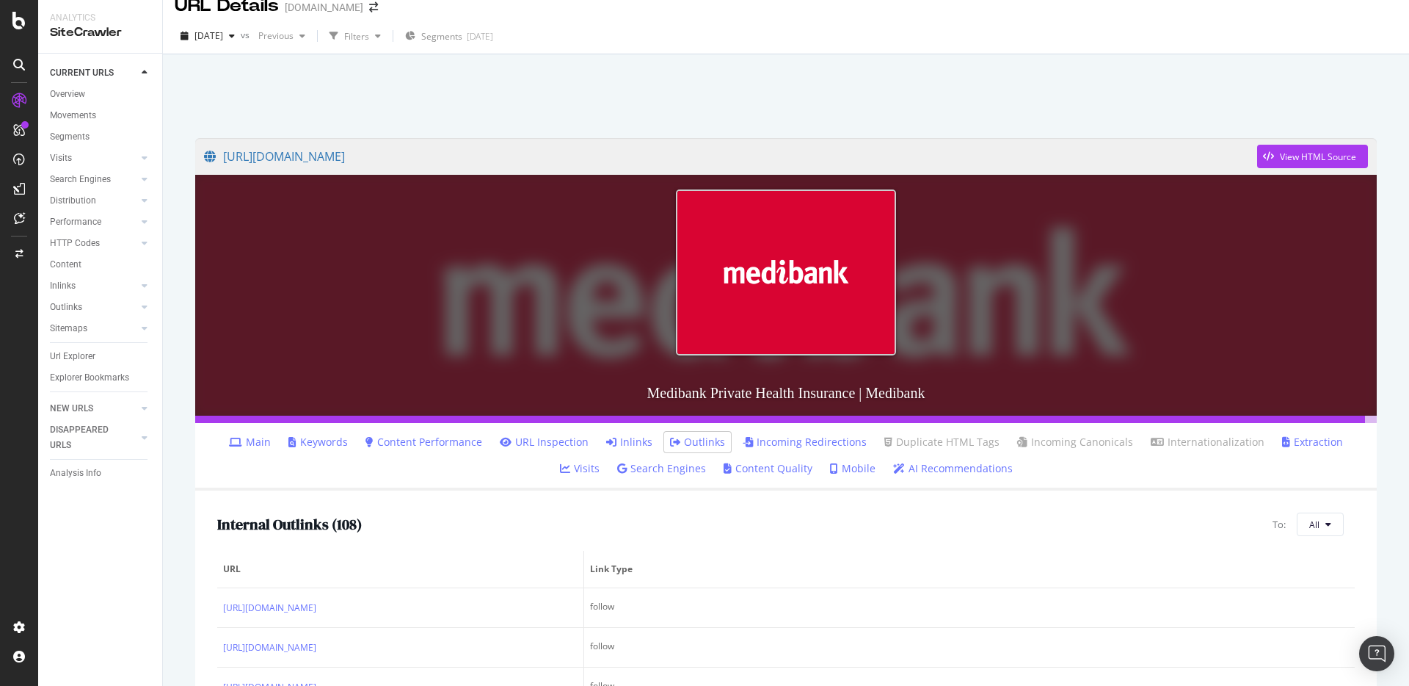
scroll to position [13, 0]
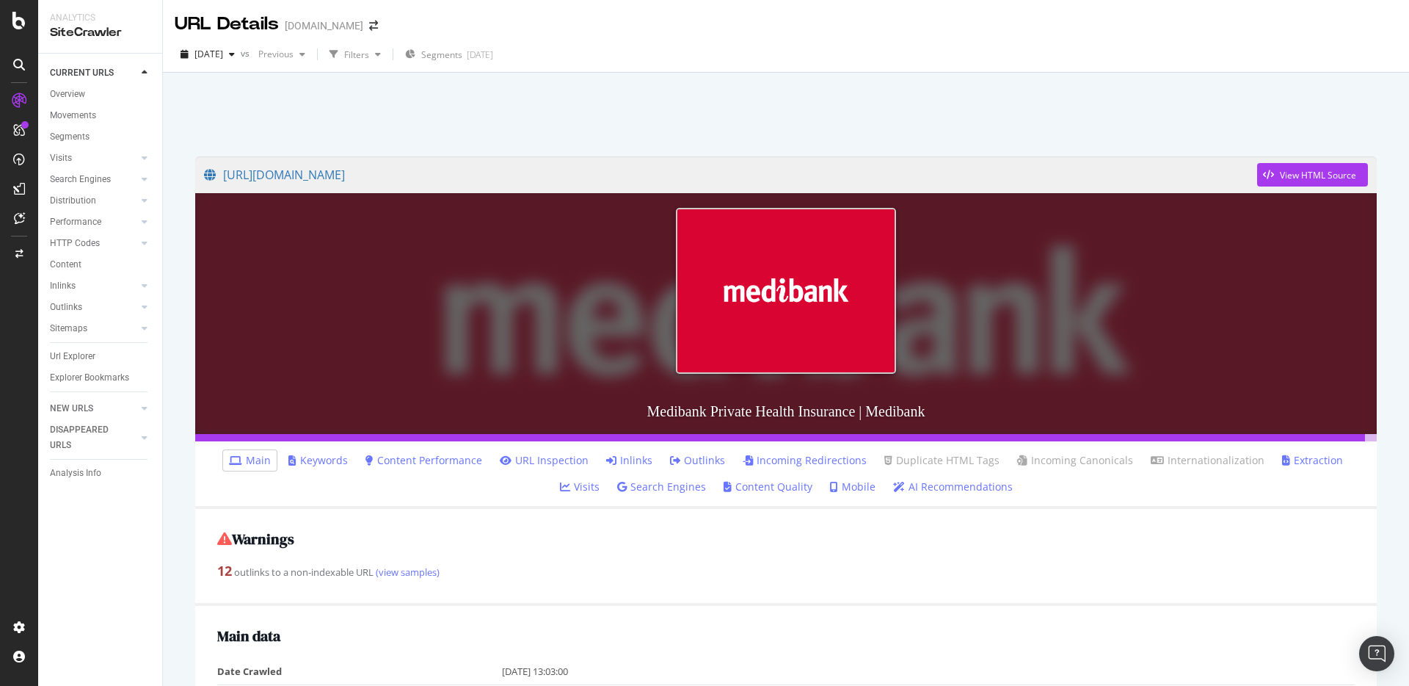
click at [429, 462] on link "Content Performance" at bounding box center [424, 460] width 117 height 15
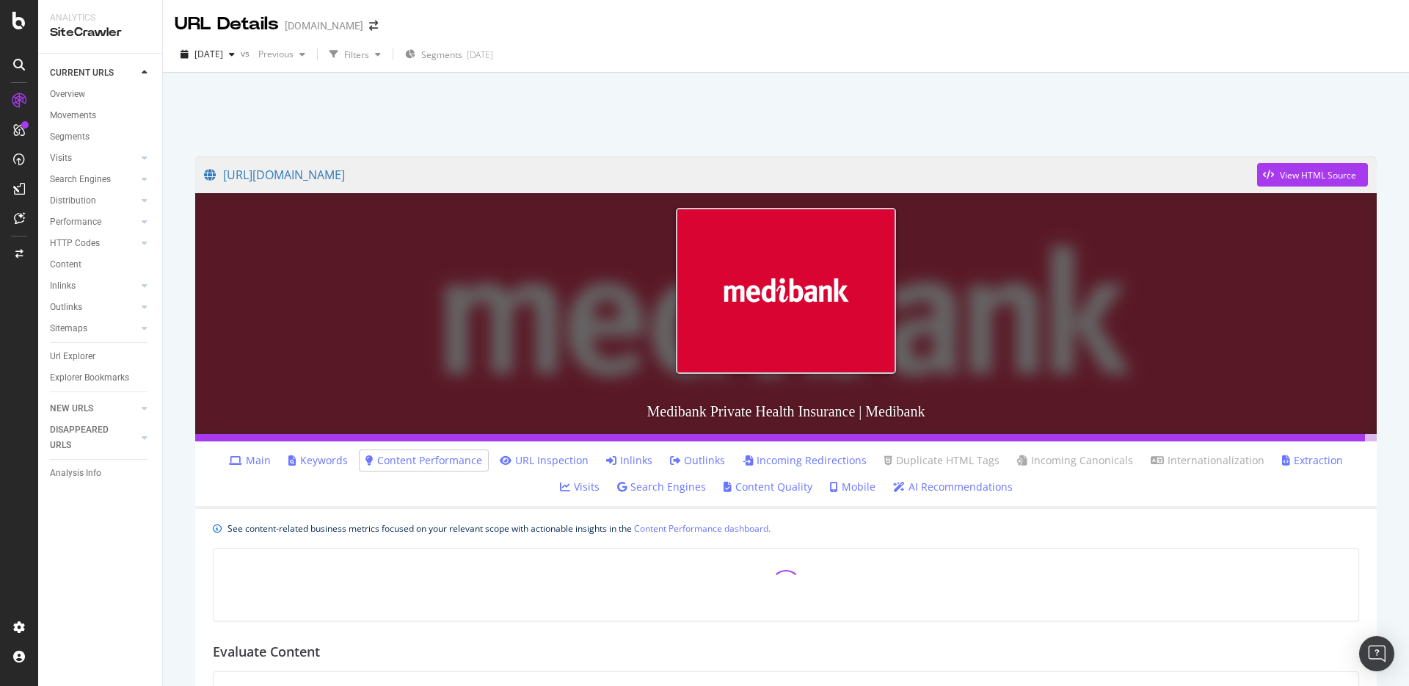
click at [240, 462] on link "Main" at bounding box center [250, 460] width 42 height 15
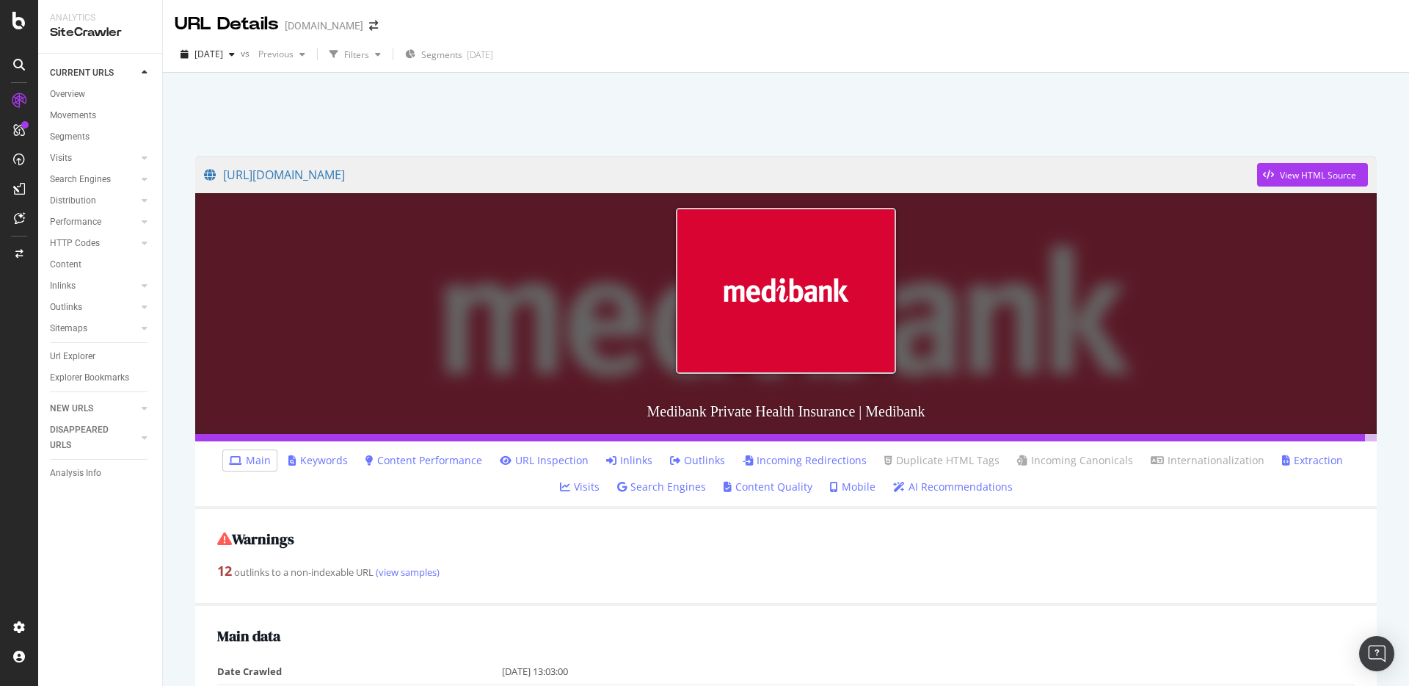
click at [752, 486] on link "Content Quality" at bounding box center [768, 486] width 89 height 15
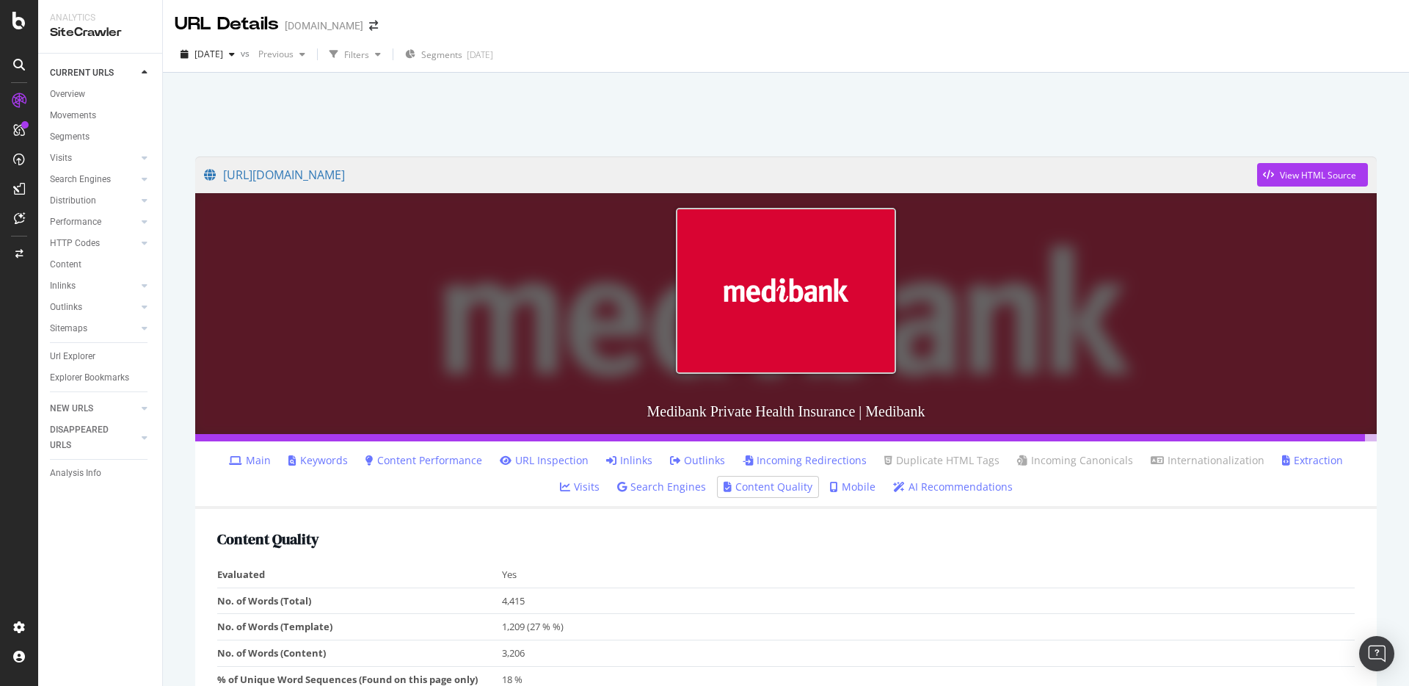
click at [229, 457] on icon at bounding box center [235, 460] width 13 height 10
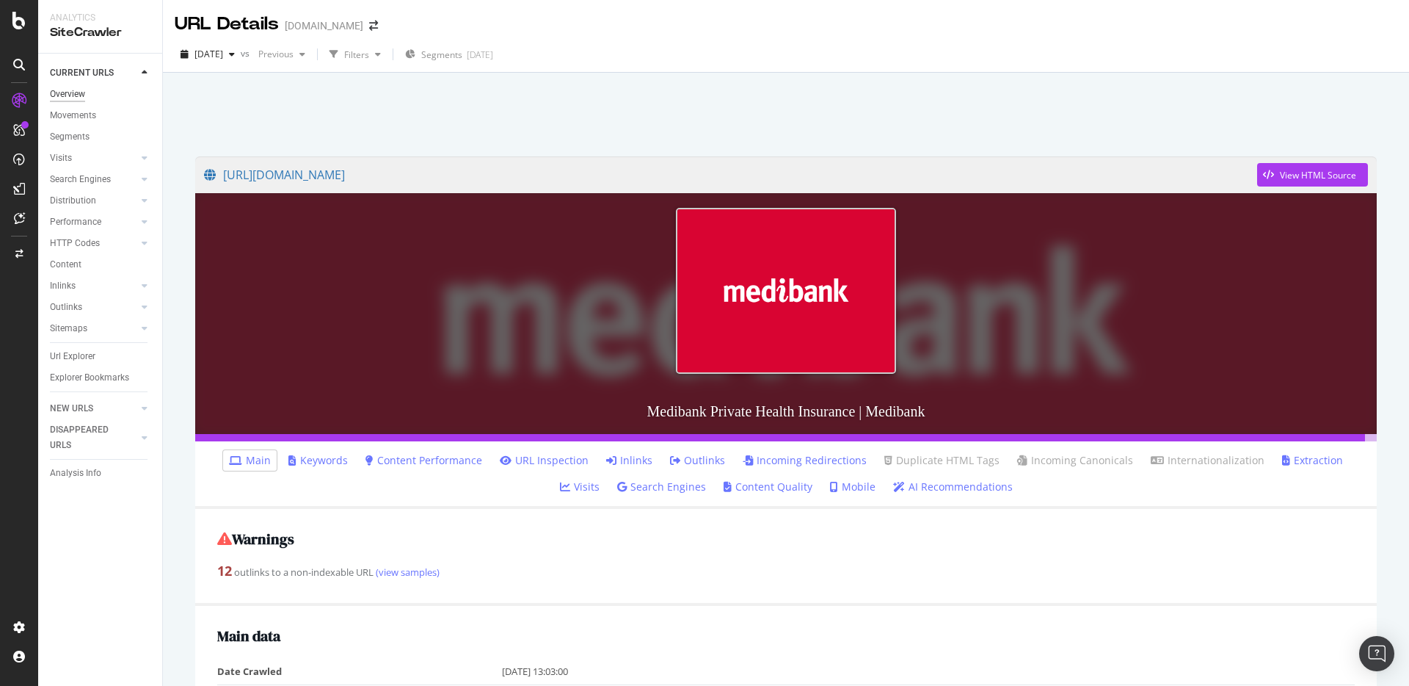
click at [84, 92] on div "Overview" at bounding box center [67, 94] width 35 height 15
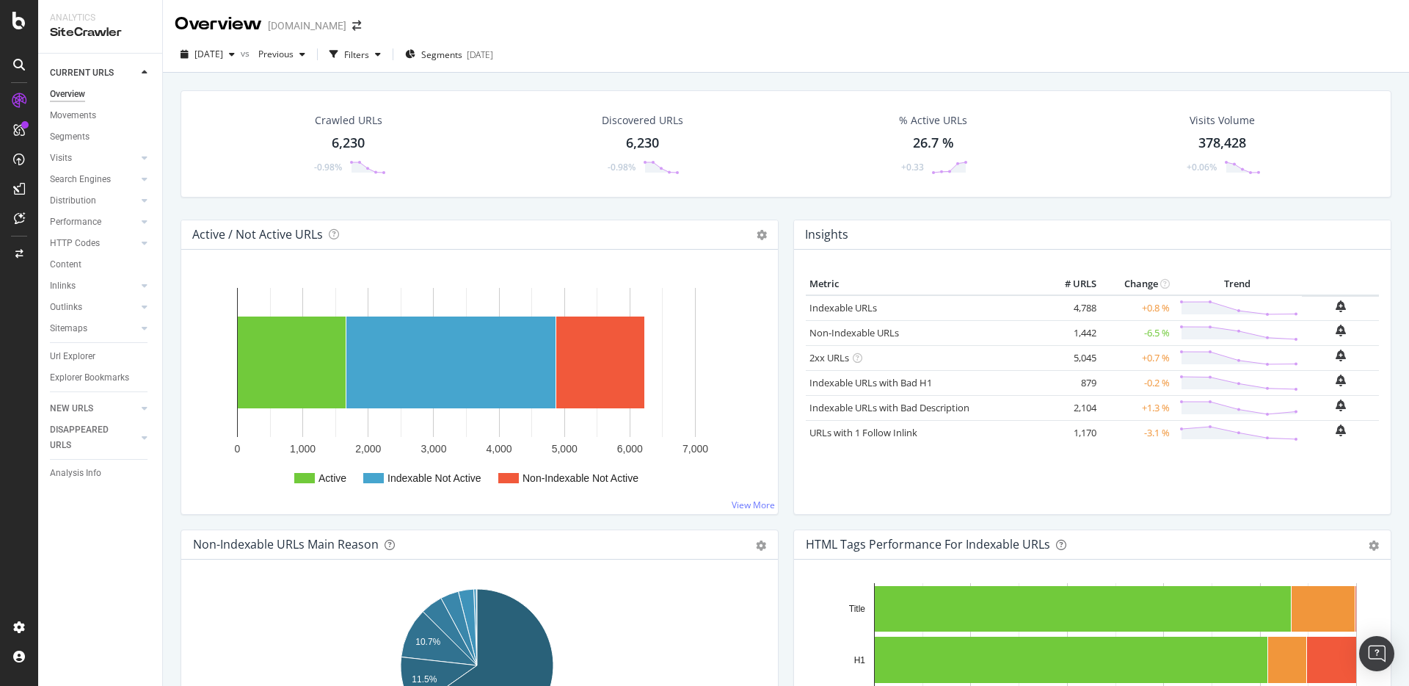
click at [24, 100] on icon at bounding box center [19, 100] width 15 height 15
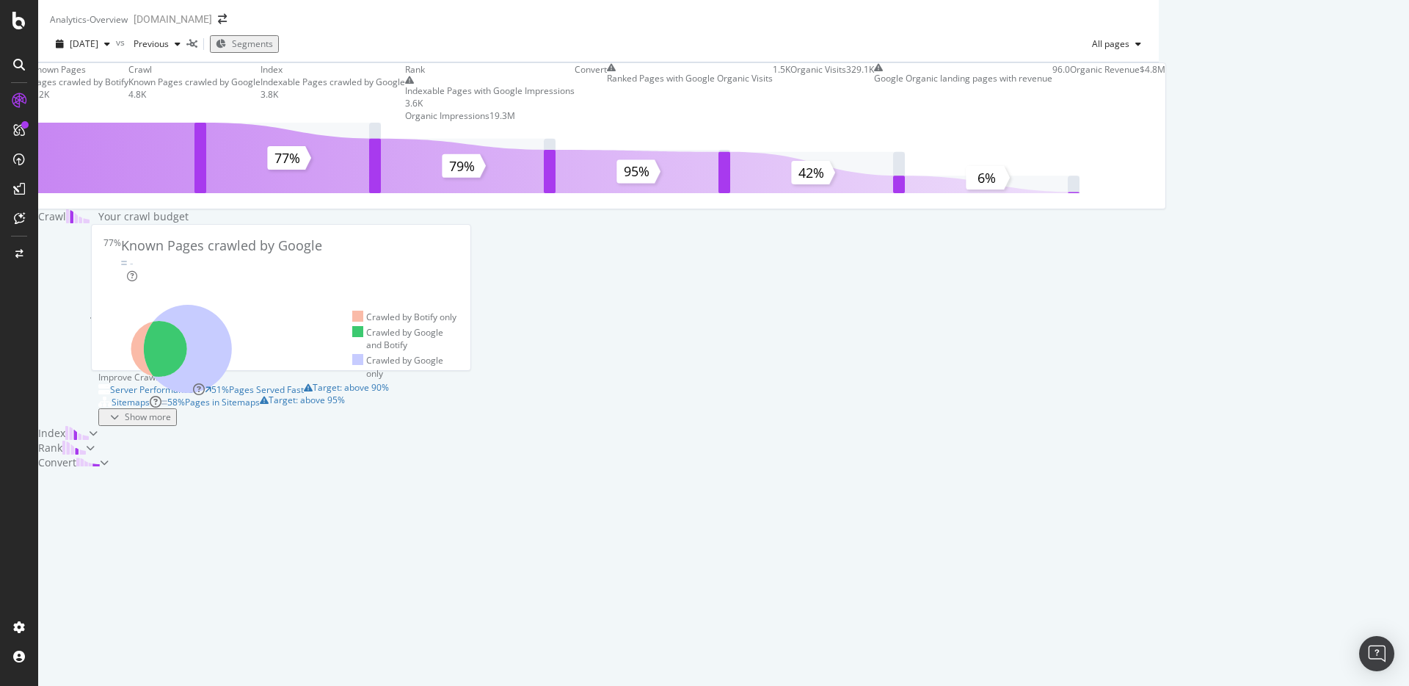
scroll to position [38, 0]
click at [19, 67] on icon at bounding box center [19, 65] width 12 height 12
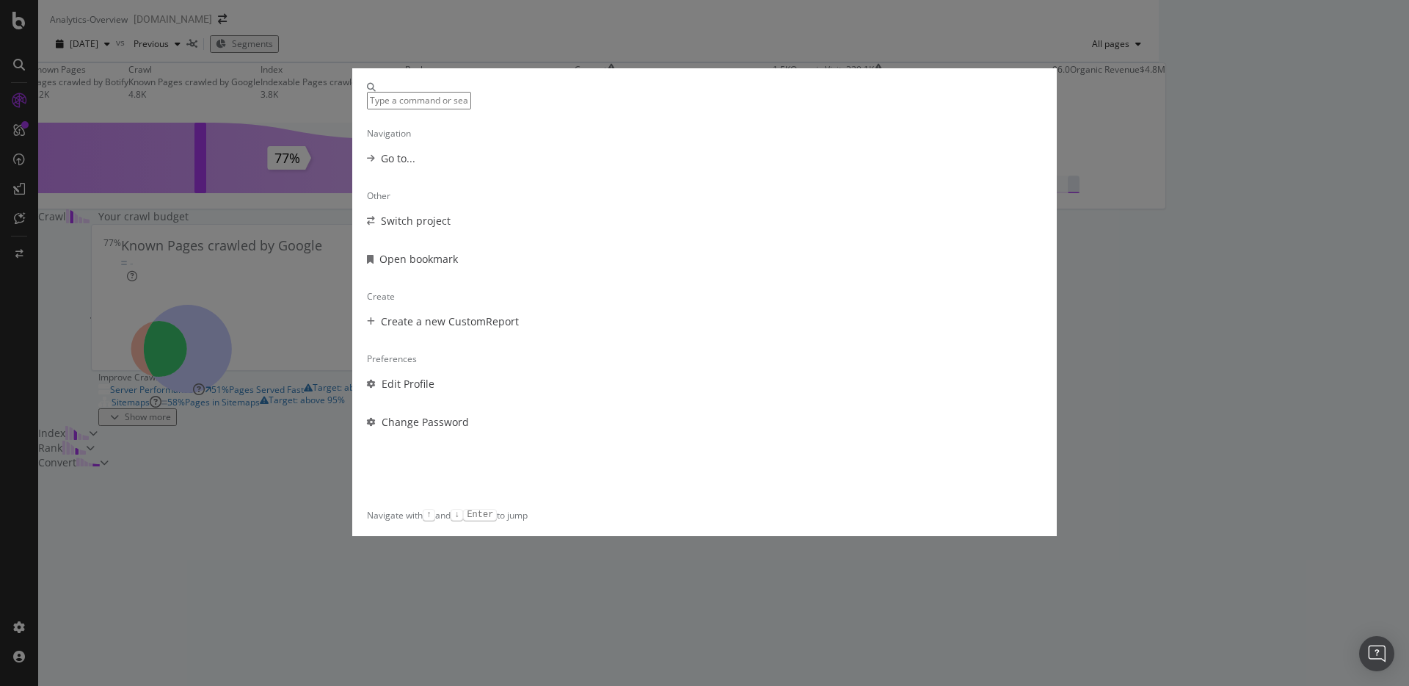
scroll to position [12, 0]
click at [983, 34] on div "Navigation Go to... Other Switch project Open bookmark Create Create a new Cust…" at bounding box center [704, 343] width 1409 height 686
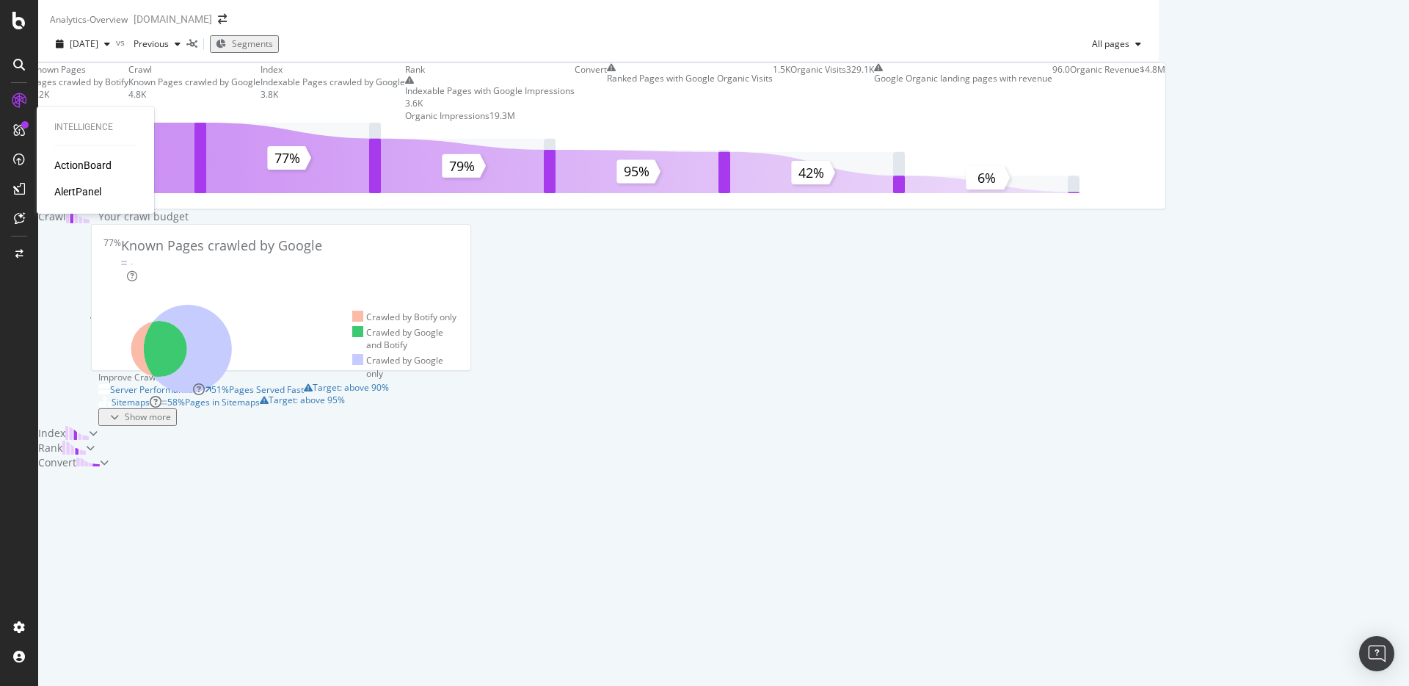
click at [79, 165] on div "ActionBoard" at bounding box center [82, 165] width 57 height 15
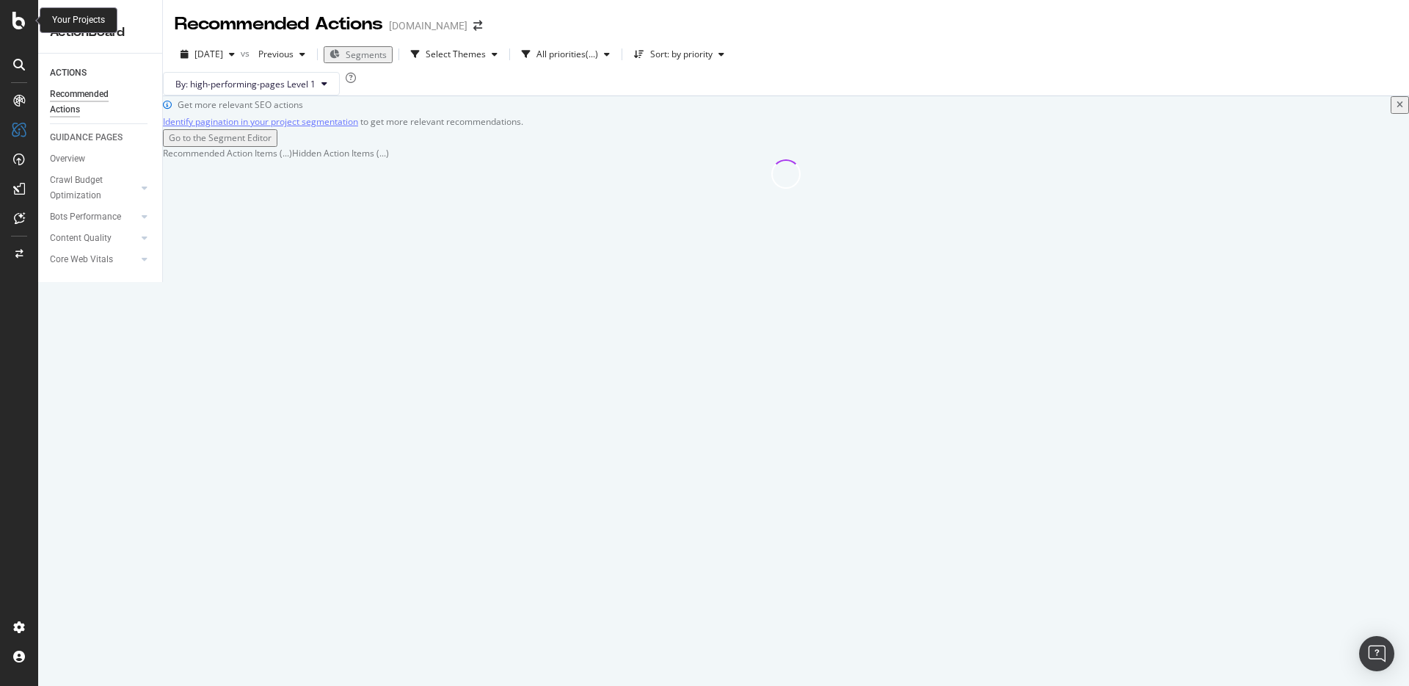
click at [21, 26] on icon at bounding box center [18, 21] width 13 height 18
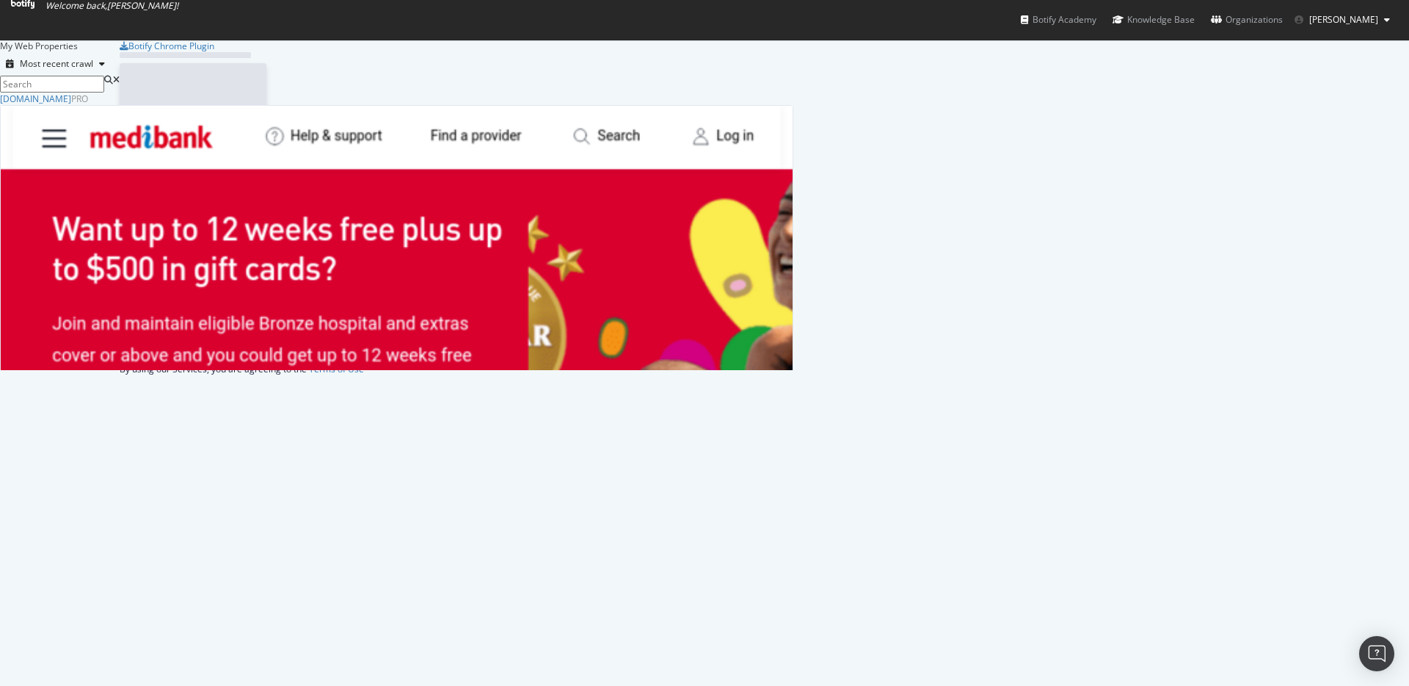
scroll to position [675, 1387]
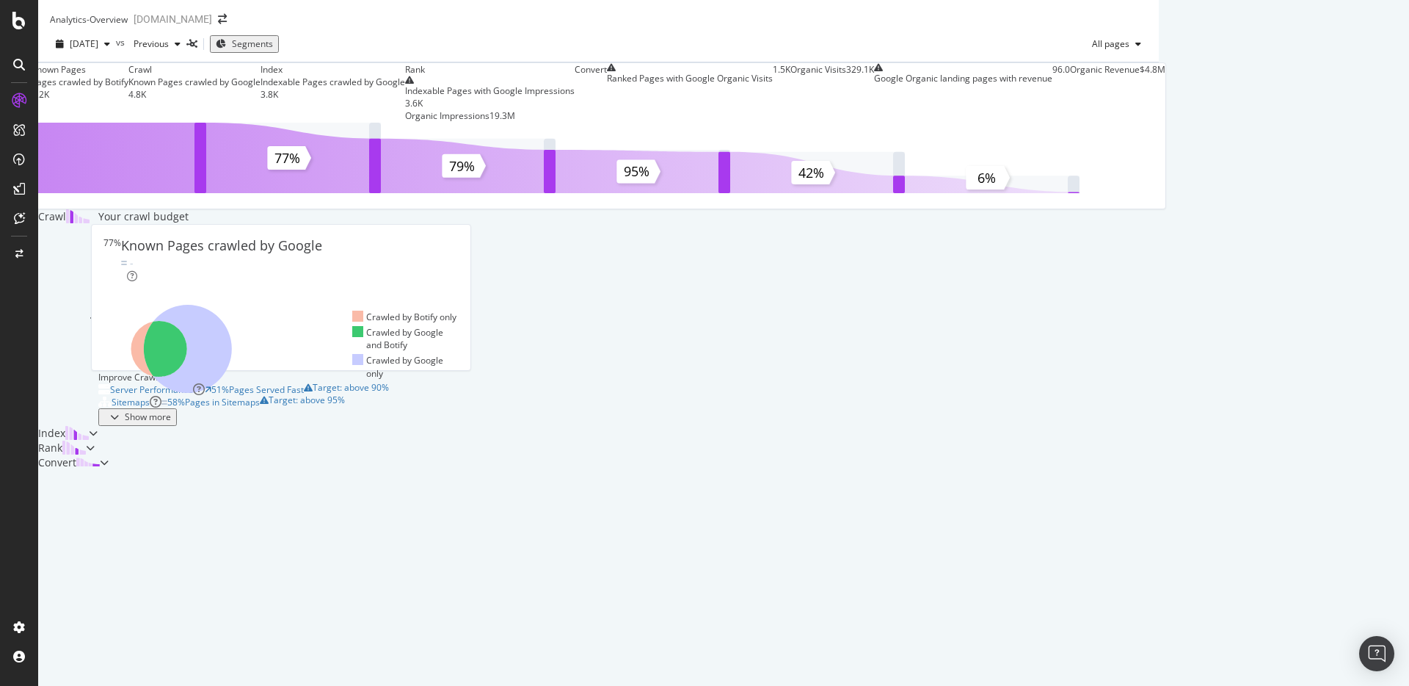
scroll to position [454, 0]
click at [119, 412] on icon "button" at bounding box center [114, 416] width 9 height 9
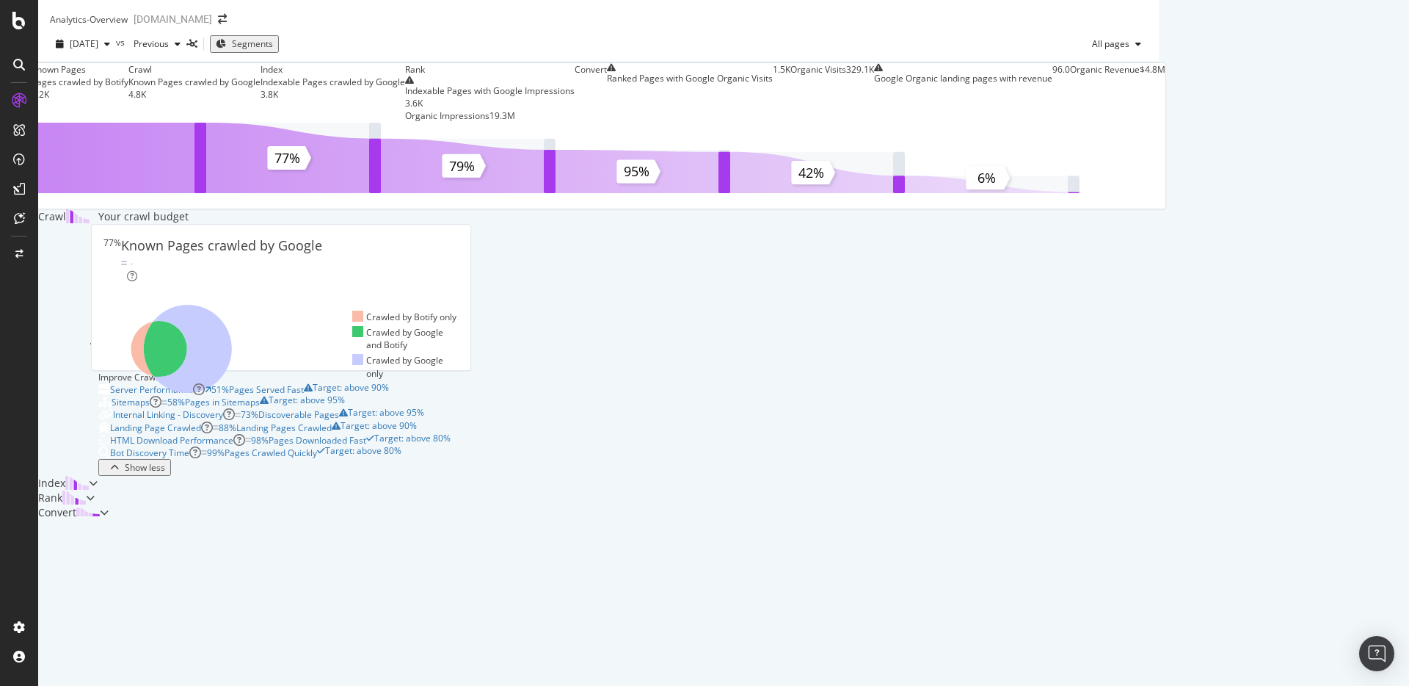
scroll to position [0, 0]
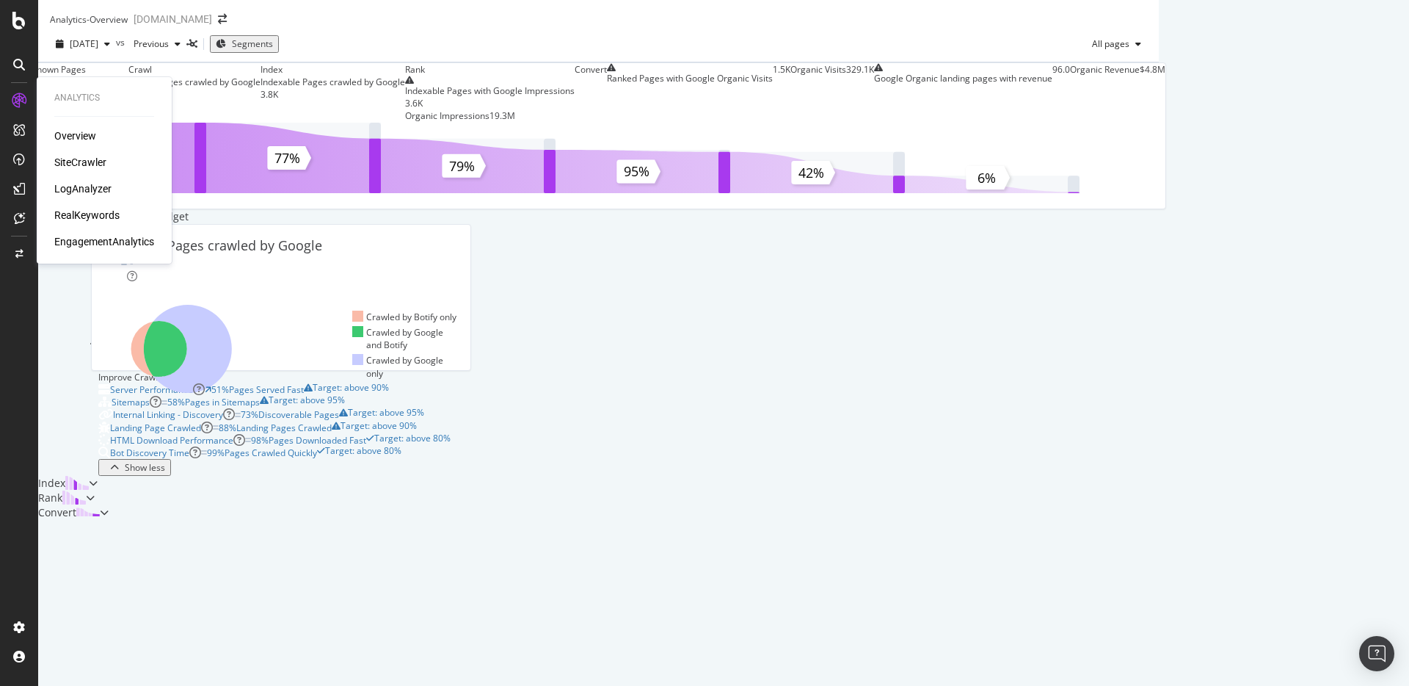
click at [87, 130] on div "Overview" at bounding box center [75, 135] width 42 height 15
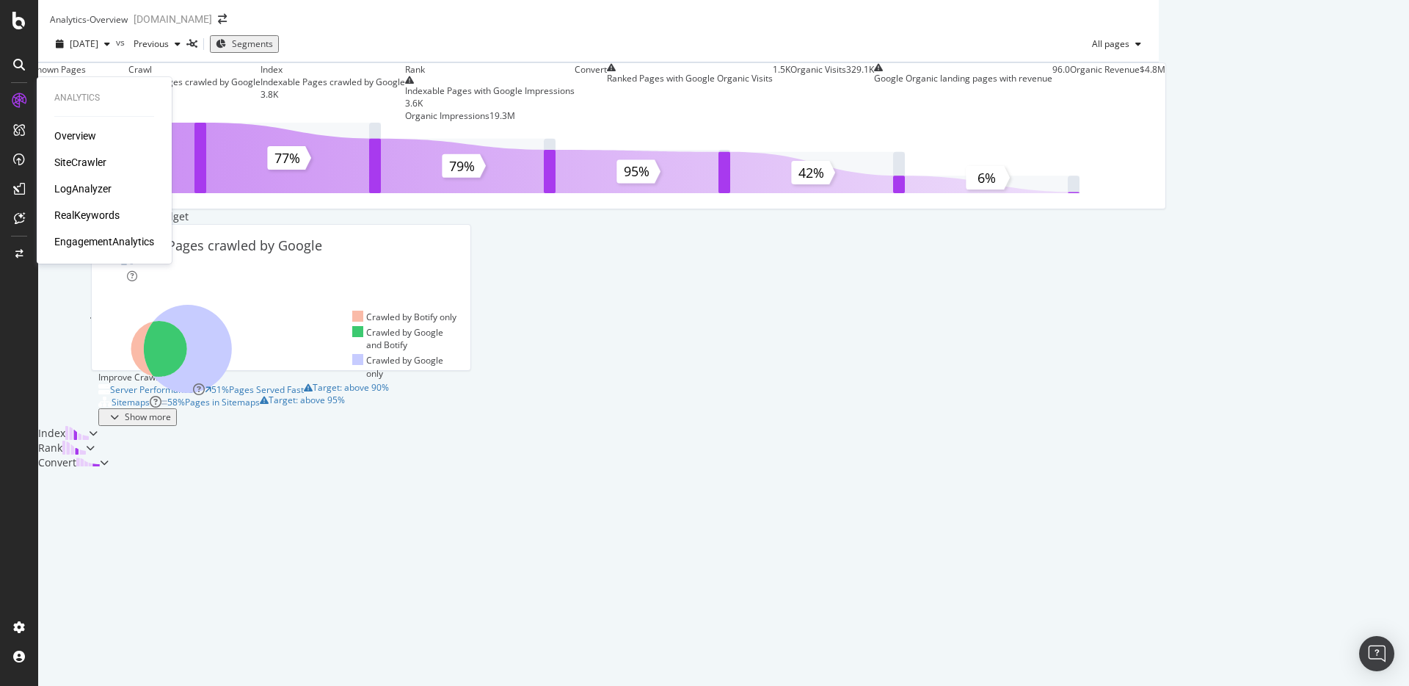
click at [65, 160] on div "SiteCrawler" at bounding box center [80, 162] width 52 height 15
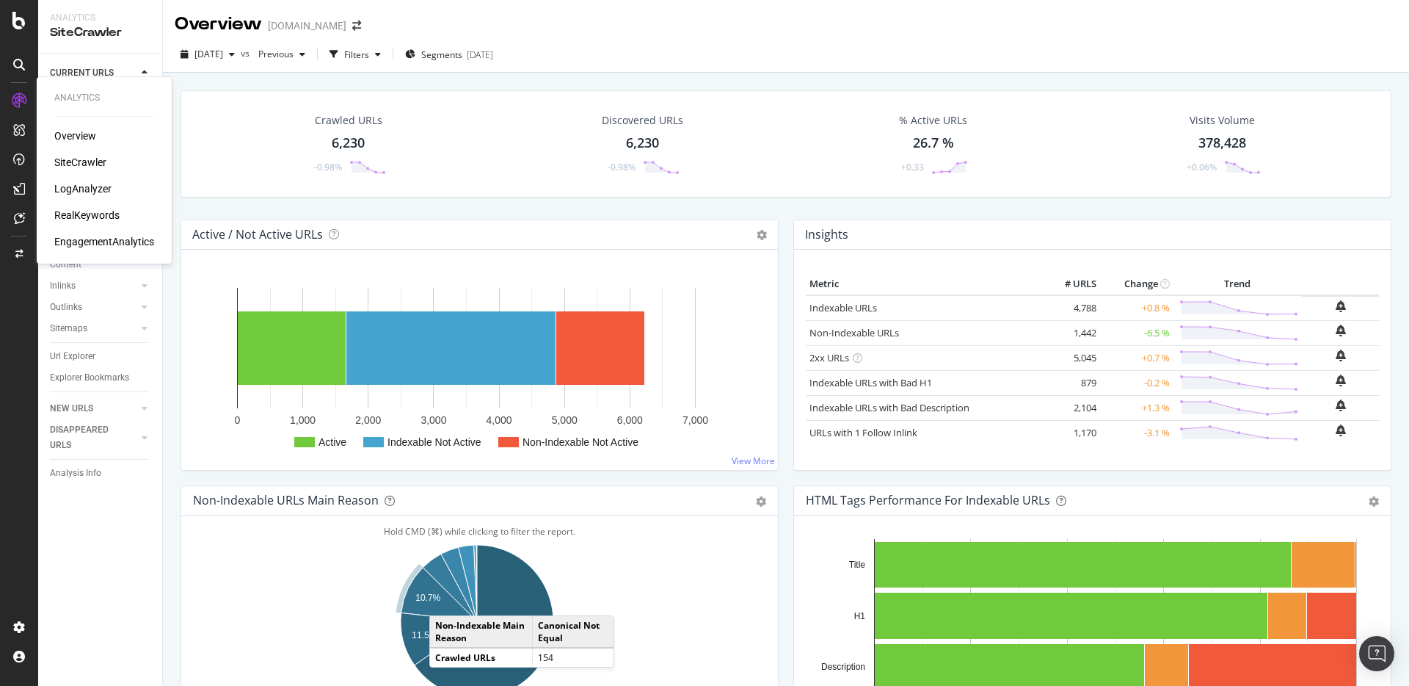
click at [70, 130] on div "Overview" at bounding box center [75, 135] width 42 height 15
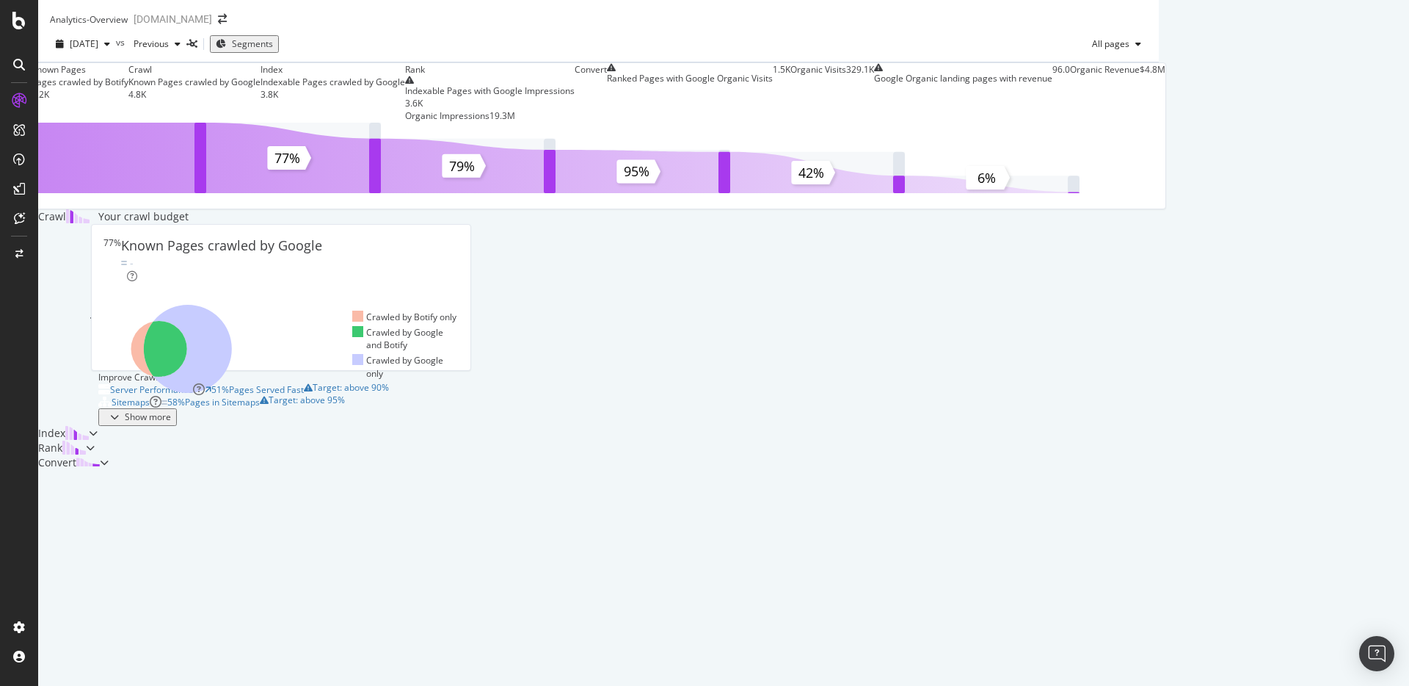
scroll to position [454, 0]
click at [98, 429] on icon at bounding box center [93, 433] width 9 height 9
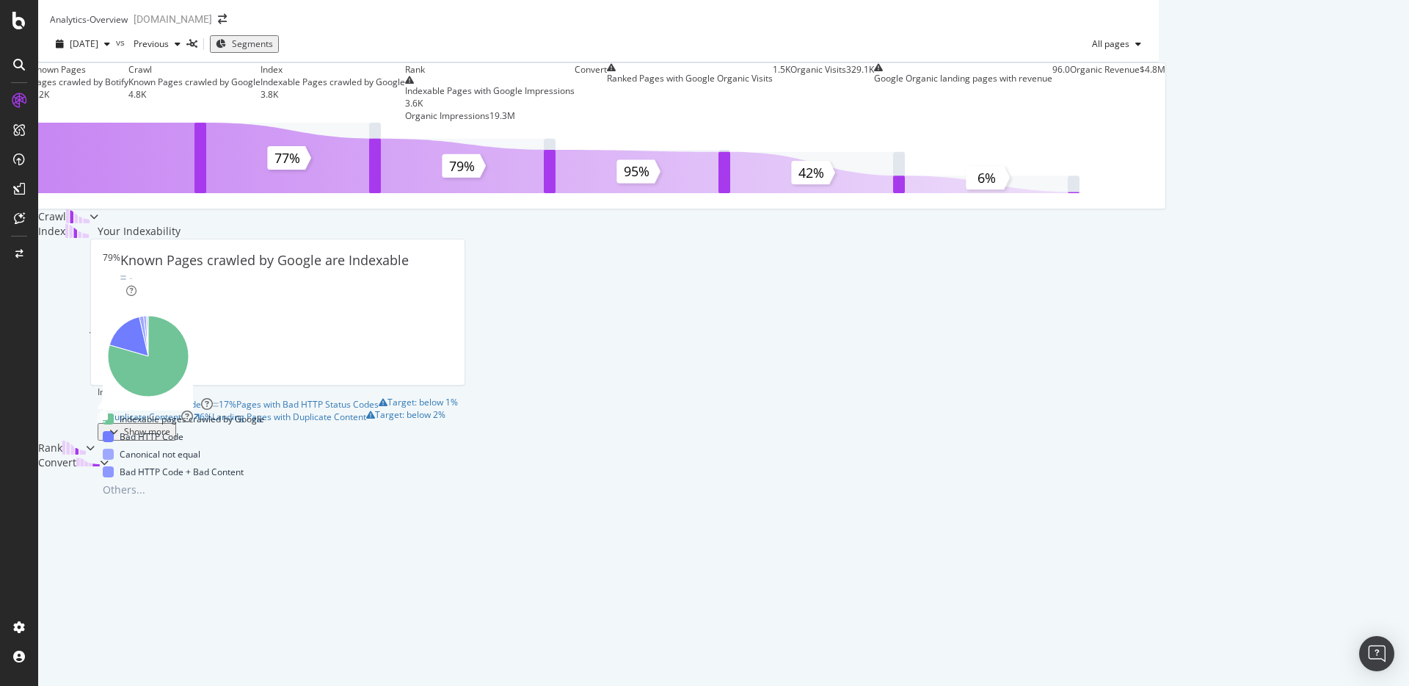
click at [95, 455] on div at bounding box center [90, 447] width 9 height 15
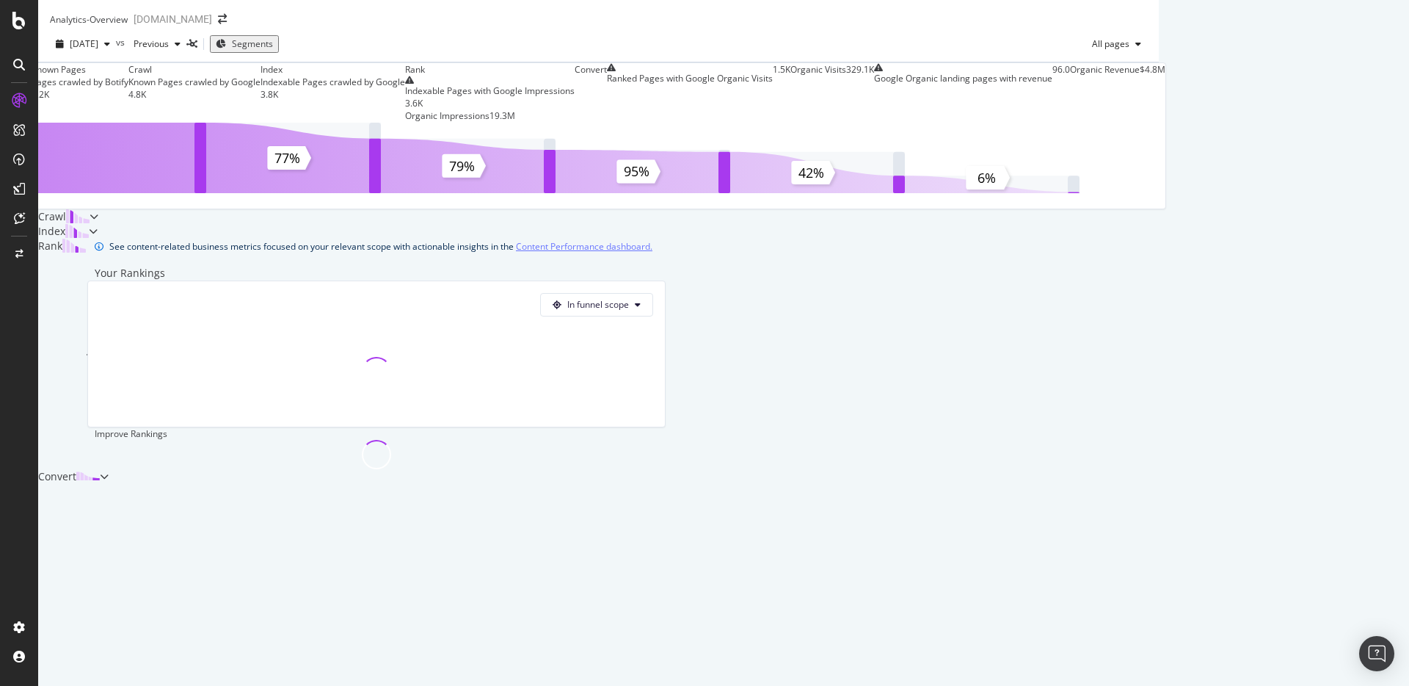
scroll to position [349, 0]
click at [658, 440] on div at bounding box center [377, 440] width 564 height 0
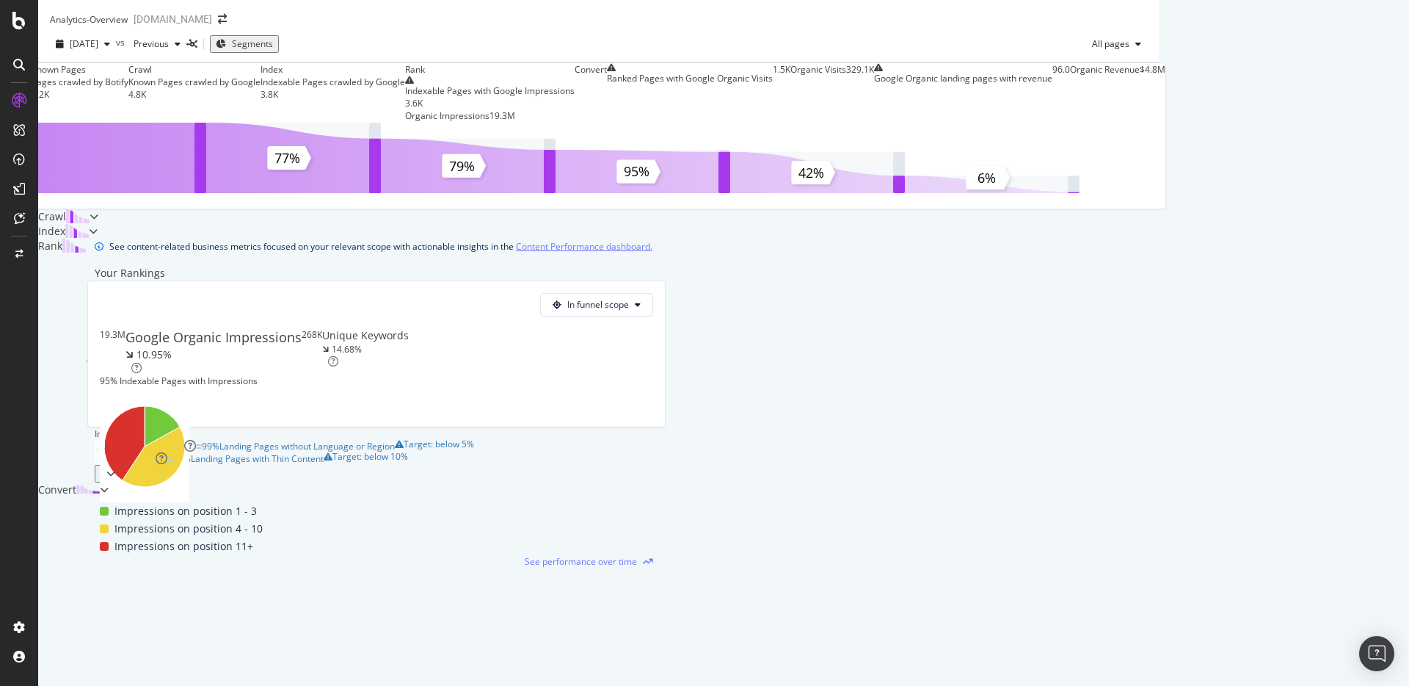
scroll to position [130, 0]
click at [98, 236] on icon at bounding box center [93, 231] width 9 height 9
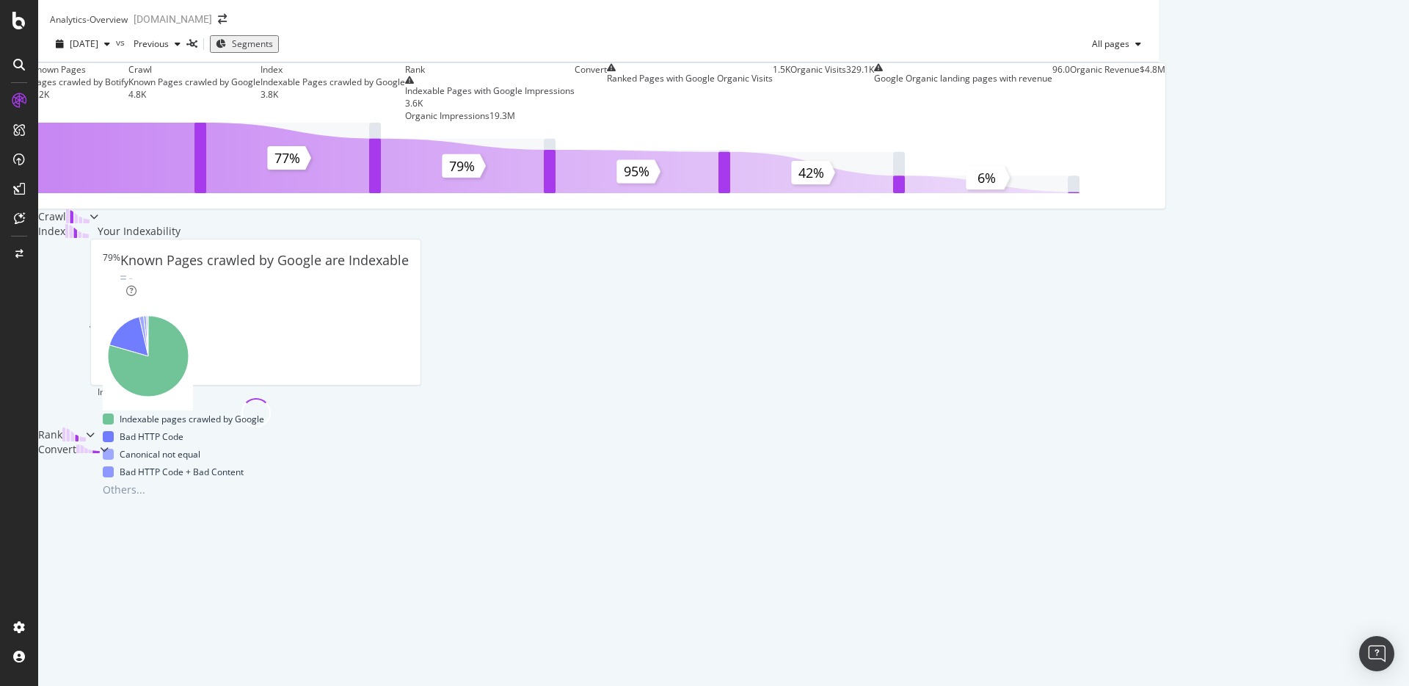
scroll to position [308, 0]
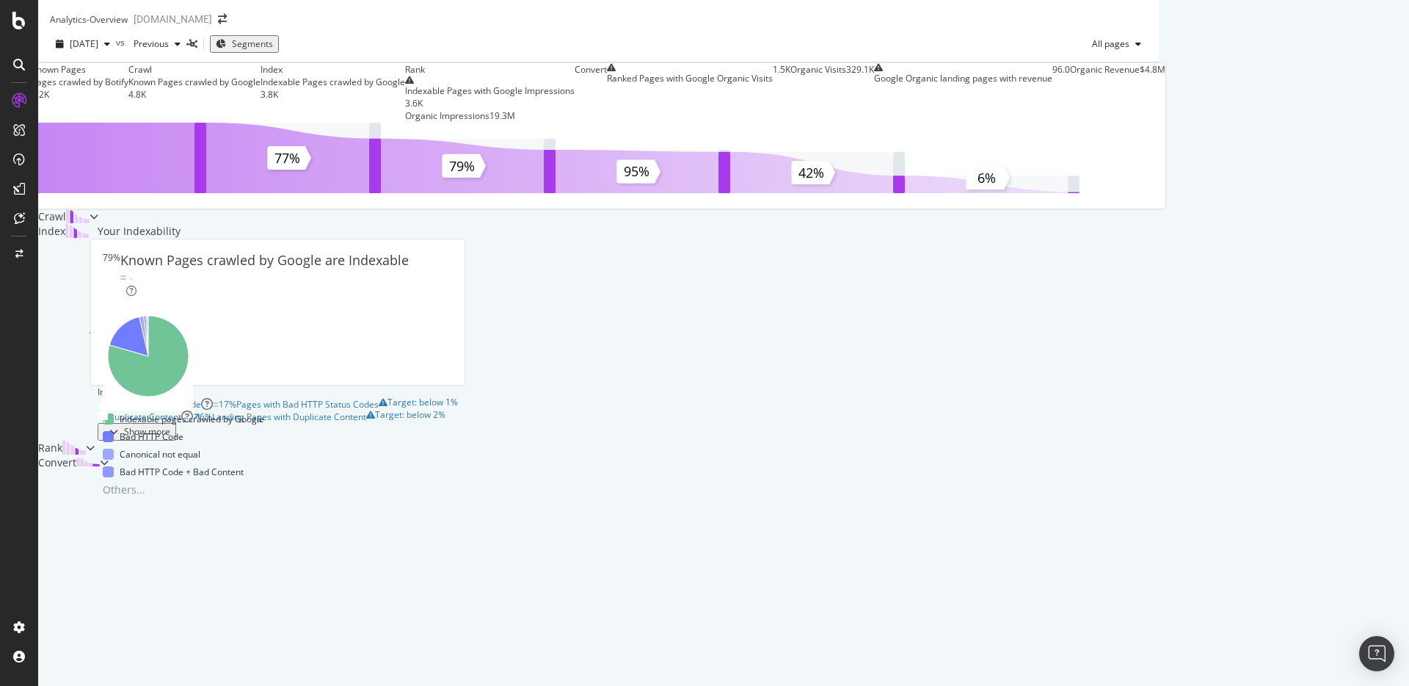
click at [98, 224] on div at bounding box center [94, 216] width 9 height 15
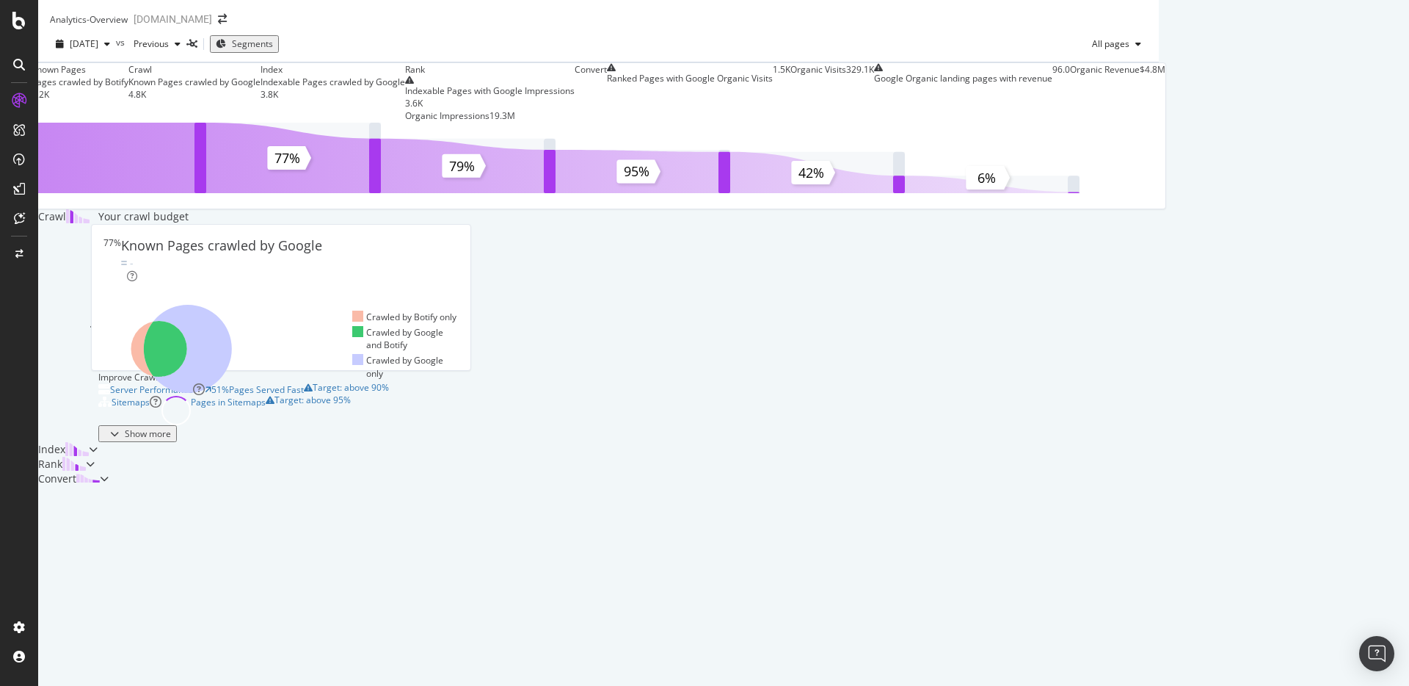
scroll to position [0, 0]
click at [1147, 55] on div "All pages" at bounding box center [1116, 44] width 61 height 22
click at [1130, 50] on span "All pages" at bounding box center [1107, 43] width 43 height 12
click at [1159, 241] on div "Known Pages Pages crawled by Botify 6.2K Crawl Known Pages crawled by Google 4.…" at bounding box center [598, 265] width 1121 height 407
